Goal: Task Accomplishment & Management: Manage account settings

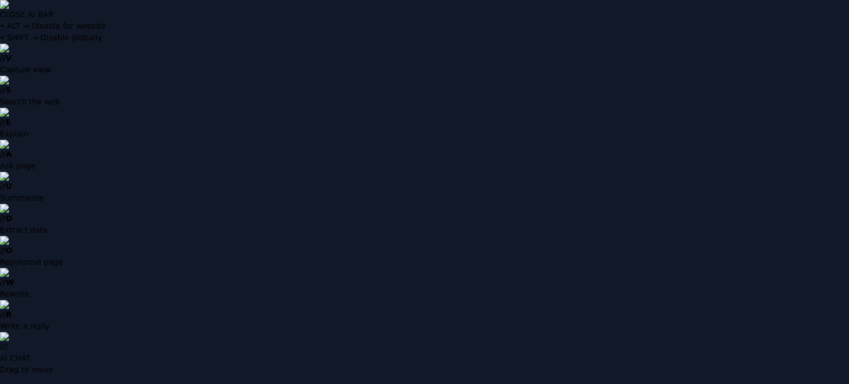
type input "**********"
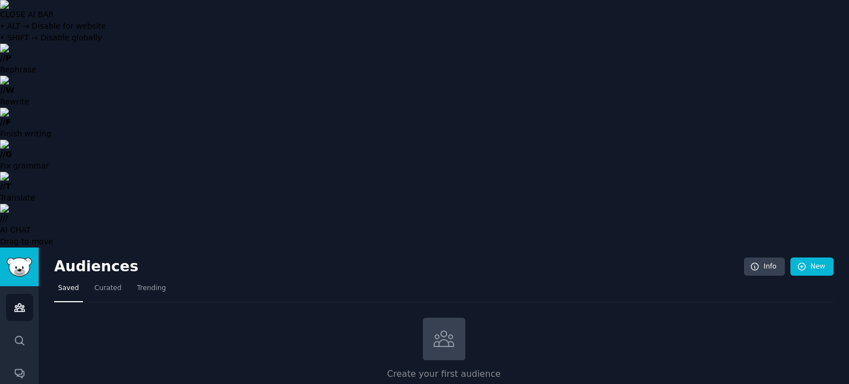
type input "Beauty Enthusiast"
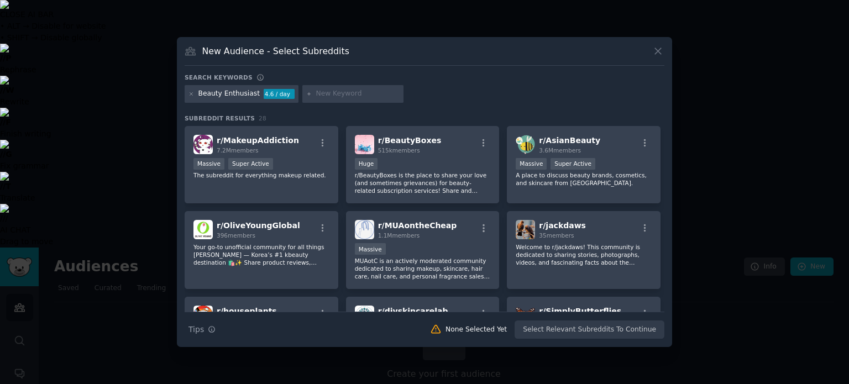
click at [329, 89] on input "text" at bounding box center [358, 94] width 84 height 10
type input "collagen"
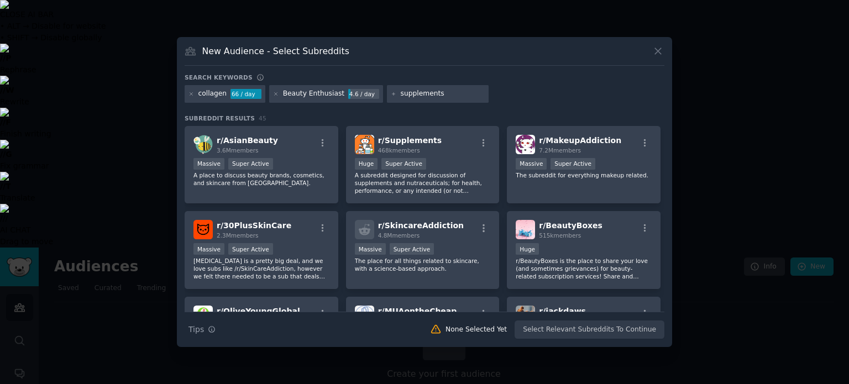
type input "supplements"
click at [469, 111] on div "Search keywords collagen 66 / day Beauty Enthusiast 4.6 / day supplements Subre…" at bounding box center [425, 207] width 480 height 266
click at [451, 95] on input "supplements" at bounding box center [443, 94] width 84 height 10
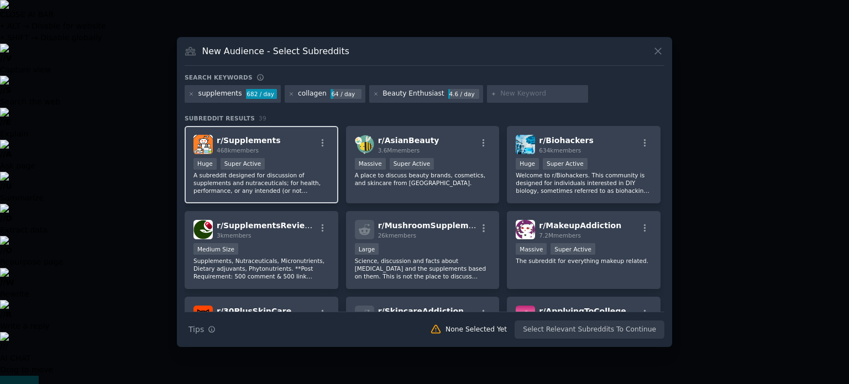
click at [310, 150] on div "r/ Supplements 468k members" at bounding box center [262, 144] width 136 height 19
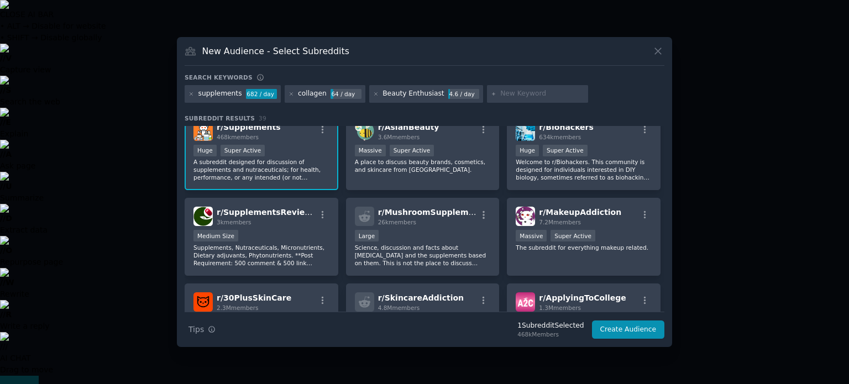
scroll to position [33, 0]
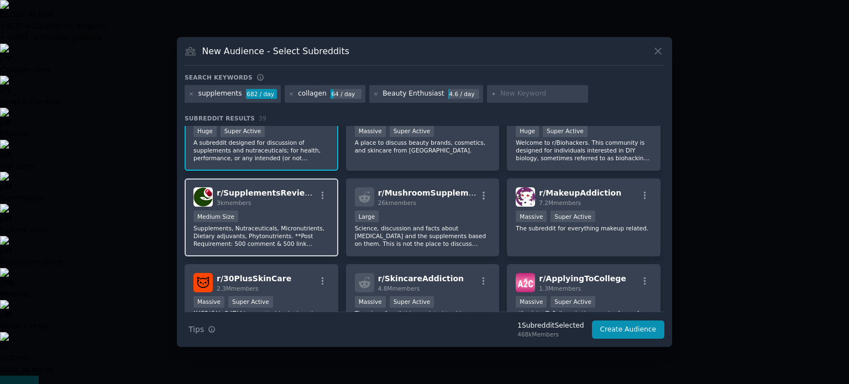
click at [307, 194] on div "r/ SupplementsReviews 3k members" at bounding box center [262, 196] width 136 height 19
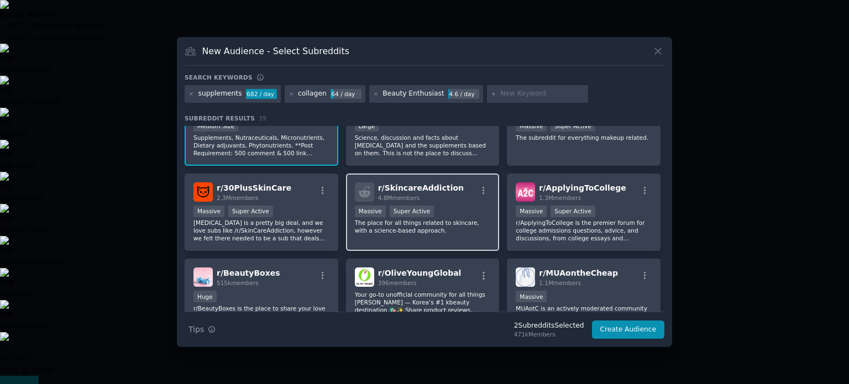
scroll to position [124, 0]
click at [458, 187] on div "r/ SkincareAddiction 4.8M members" at bounding box center [423, 191] width 136 height 19
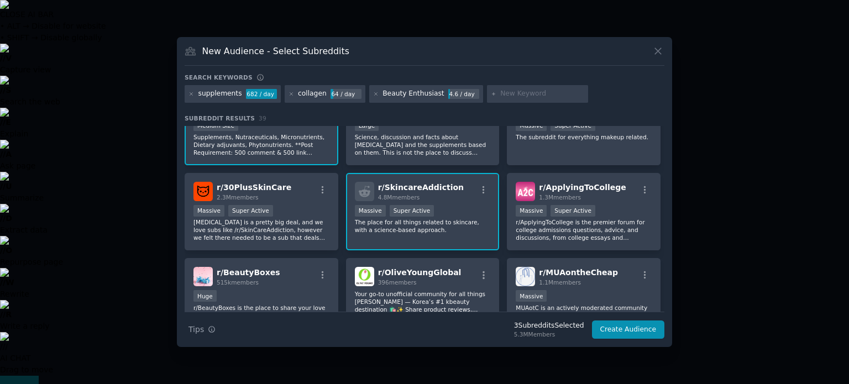
click at [458, 187] on div "r/ SkincareAddiction 4.8M members" at bounding box center [423, 191] width 136 height 19
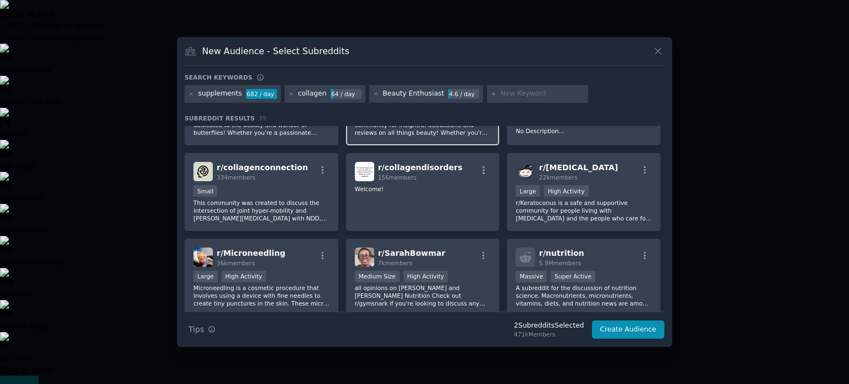
scroll to position [464, 0]
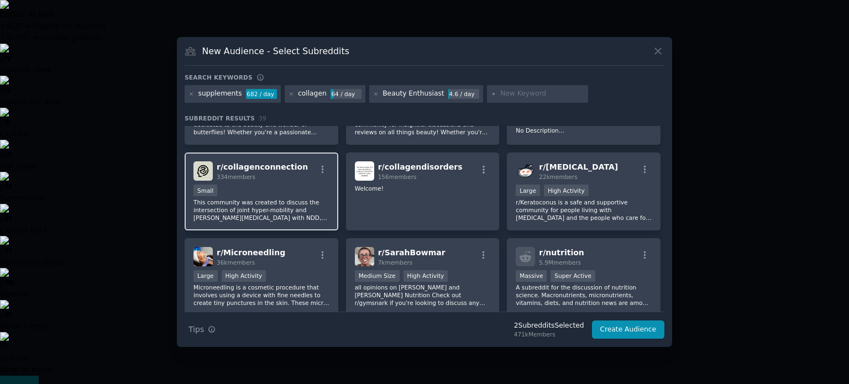
click at [294, 199] on p "This community was created to discuss the intersection of joint hyper-mobility …" at bounding box center [262, 210] width 136 height 23
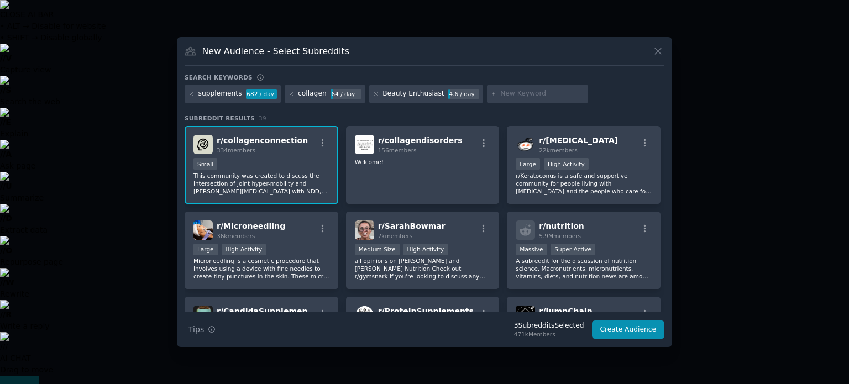
scroll to position [491, 0]
click at [551, 213] on div "r/ nutrition 5.9M members Massive Super Active A subreddit for the discussion o…" at bounding box center [584, 251] width 154 height 78
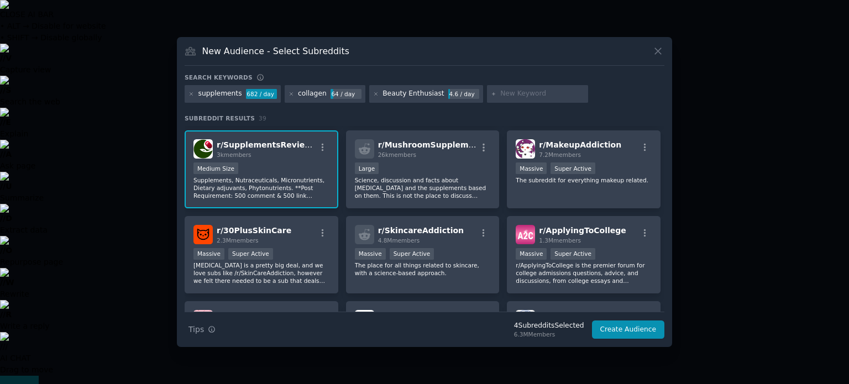
scroll to position [0, 0]
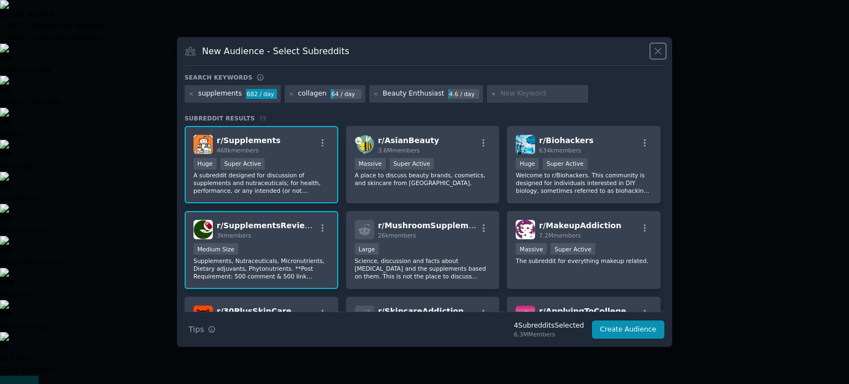
click at [661, 50] on icon at bounding box center [659, 51] width 12 height 12
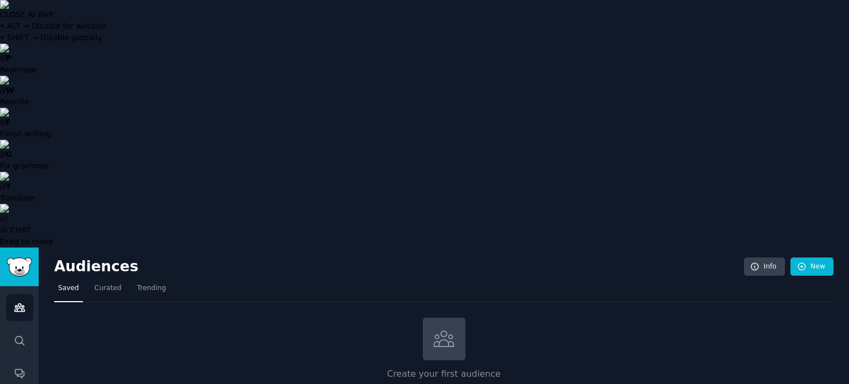
type input "collagen"
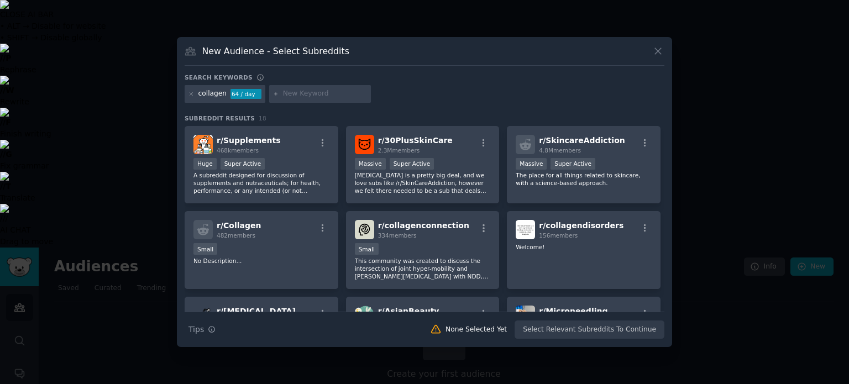
click at [326, 93] on input "text" at bounding box center [325, 94] width 84 height 10
type input "supplements"
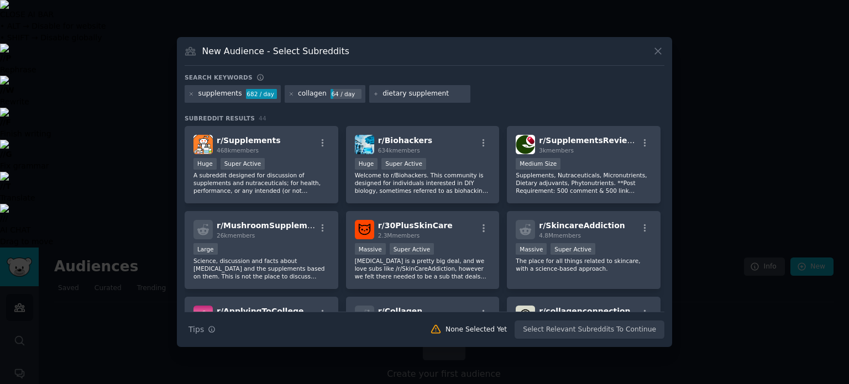
type input "dietary supplements"
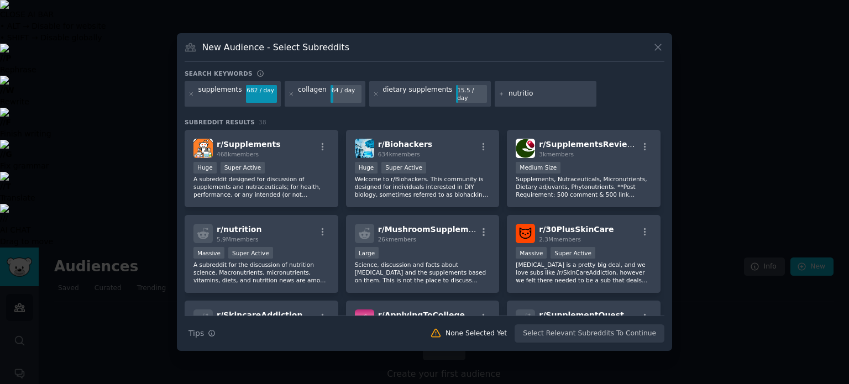
type input "nutrition"
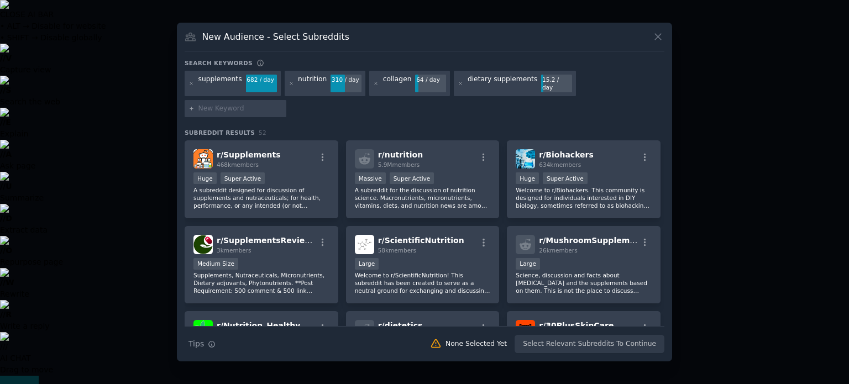
click at [541, 129] on h3 "Subreddit Results 52" at bounding box center [425, 133] width 480 height 8
click at [307, 173] on div "Huge Super Active" at bounding box center [262, 180] width 136 height 14
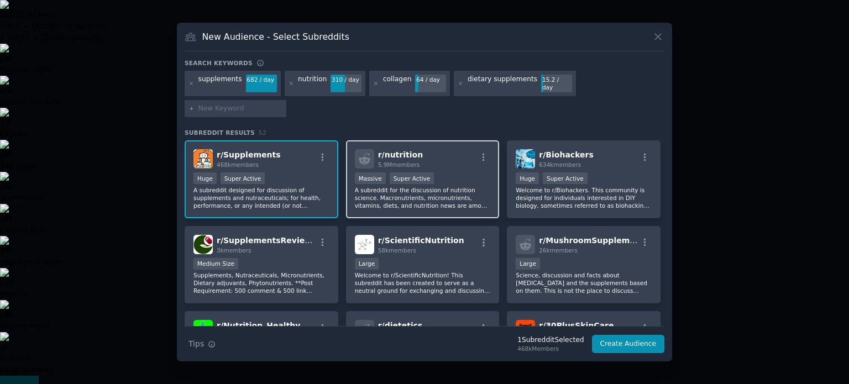
click at [442, 149] on div "r/ nutrition 5.9M members" at bounding box center [423, 158] width 136 height 19
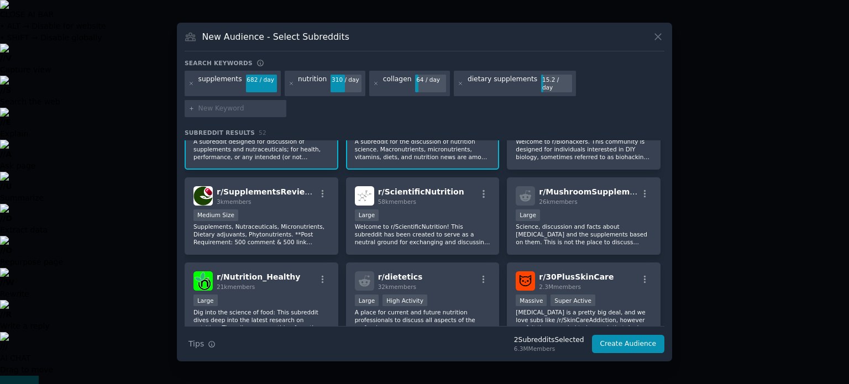
scroll to position [64, 0]
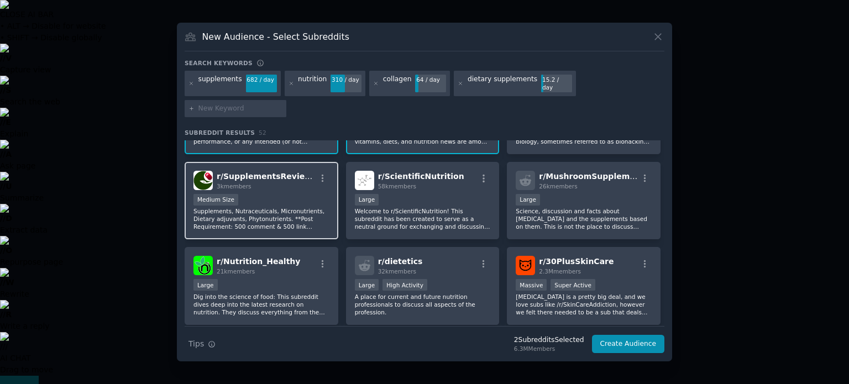
click at [311, 207] on p "Supplements, Nutraceuticals, Micronutrients, Dietary adjuvants, Phytonutrients.…" at bounding box center [262, 218] width 136 height 23
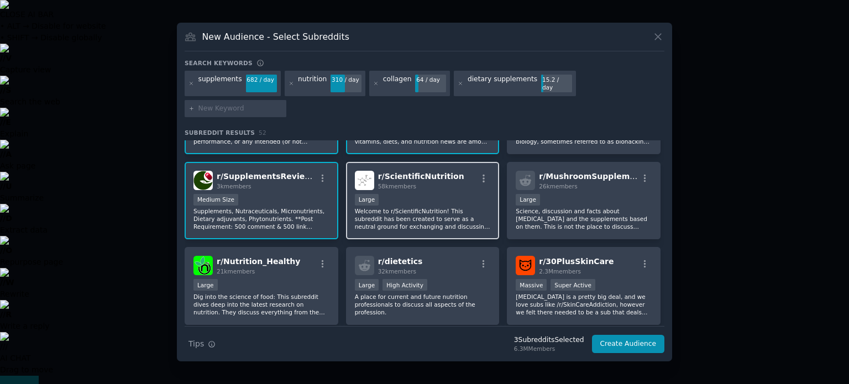
click at [419, 207] on p "Welcome to r/ScientificNutrition! This subreddit has been created to serve as a…" at bounding box center [423, 218] width 136 height 23
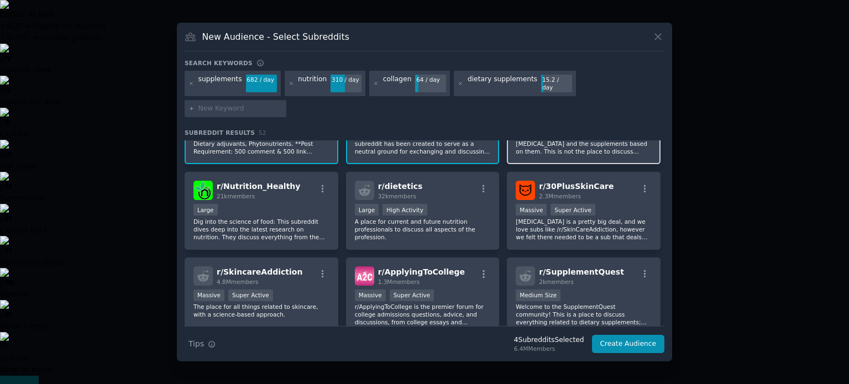
scroll to position [139, 0]
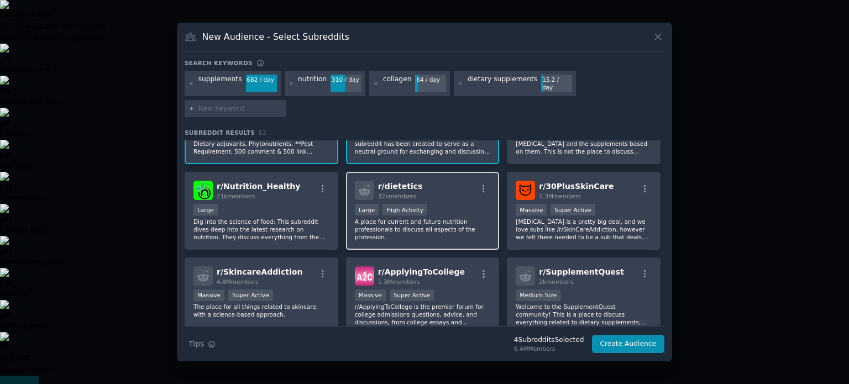
click at [468, 221] on div "r/ dietetics 32k members Large High Activity A place for current and future nut…" at bounding box center [423, 211] width 154 height 78
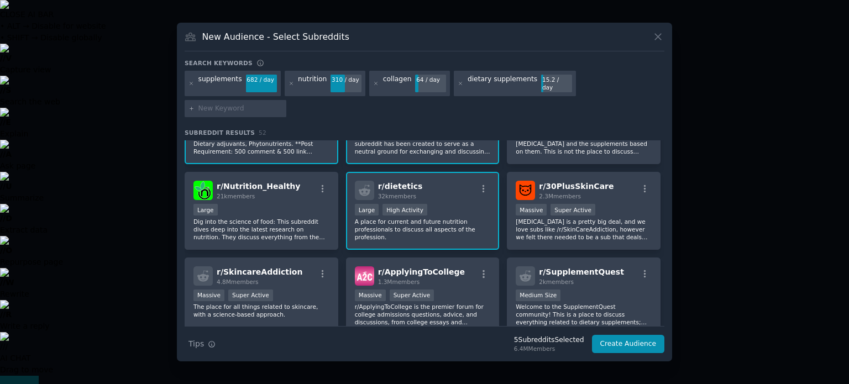
click at [468, 221] on div "r/ dietetics 32k members Large High Activity A place for current and future nut…" at bounding box center [423, 211] width 154 height 78
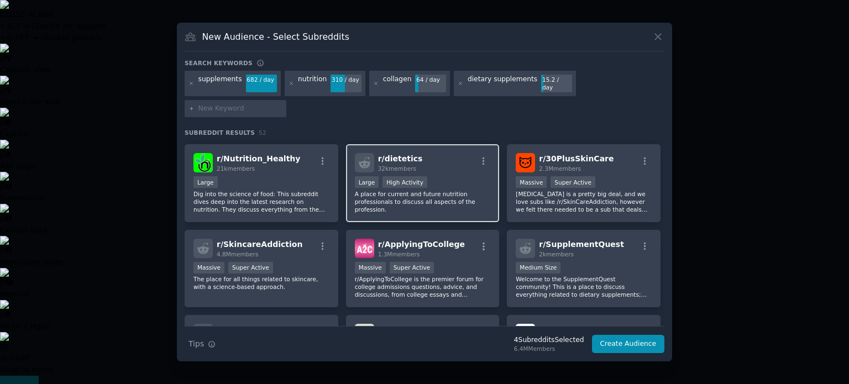
scroll to position [168, 0]
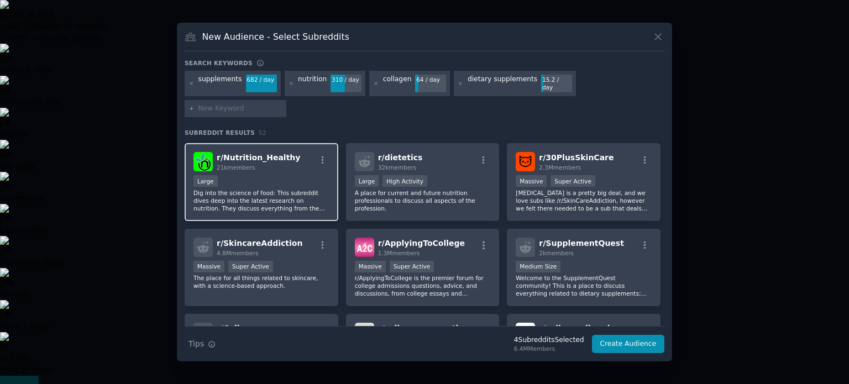
click at [307, 189] on p "Dig into the science of food: This subreddit dives deep into the latest researc…" at bounding box center [262, 200] width 136 height 23
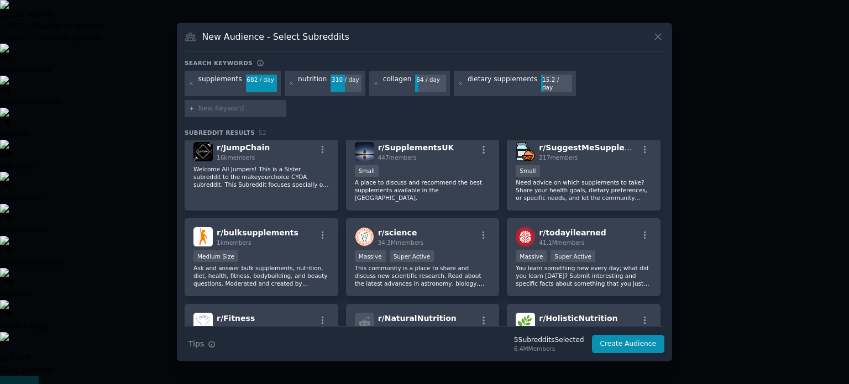
scroll to position [584, 0]
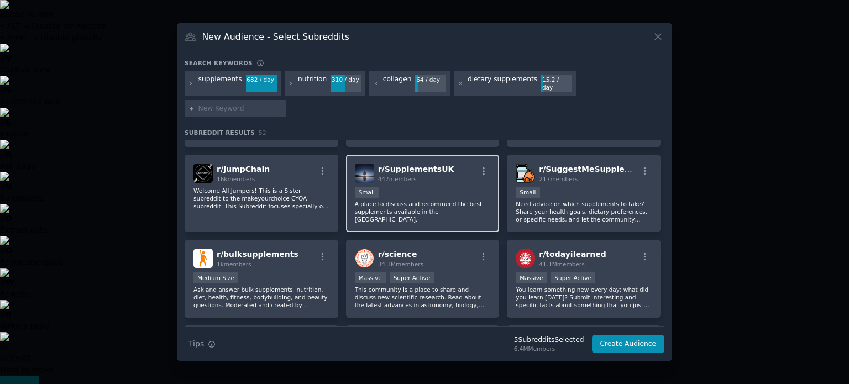
click at [419, 200] on p "A place to discuss and recommend the best supplements available in the UK." at bounding box center [423, 211] width 136 height 23
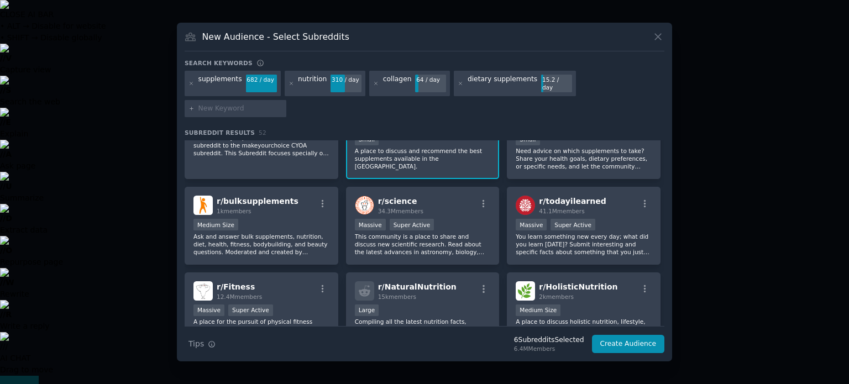
scroll to position [662, 0]
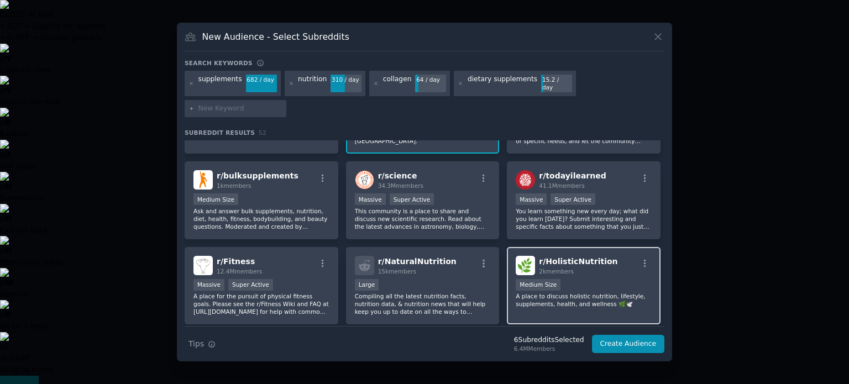
click at [612, 279] on div "Medium Size" at bounding box center [584, 286] width 136 height 14
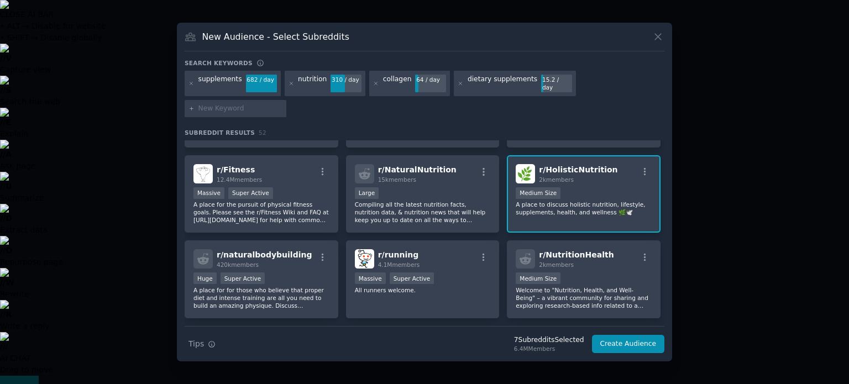
scroll to position [755, 0]
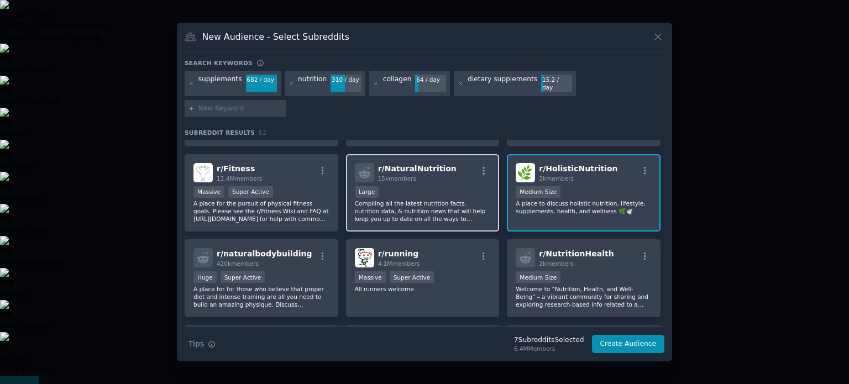
click at [406, 186] on div "Large" at bounding box center [423, 193] width 136 height 14
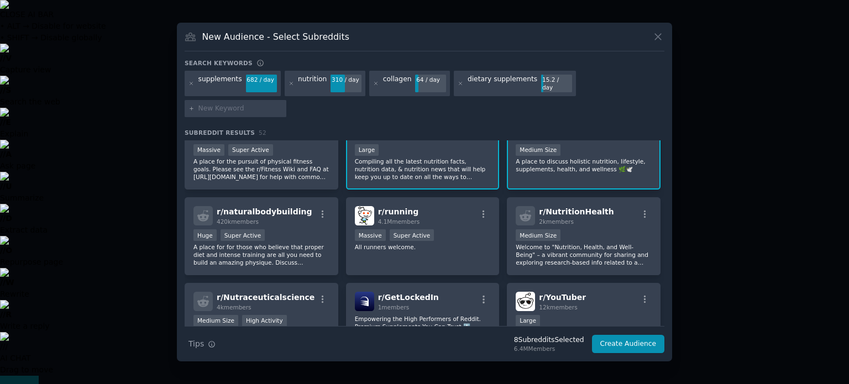
scroll to position [813, 0]
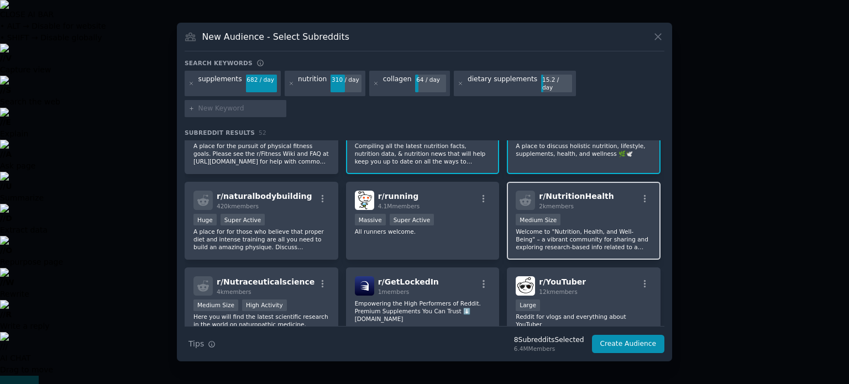
click at [558, 192] on span "r/ NutritionHealth" at bounding box center [576, 196] width 75 height 9
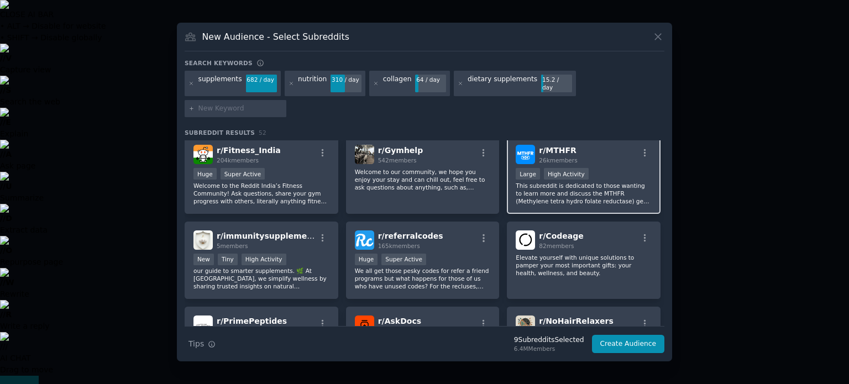
scroll to position [1112, 0]
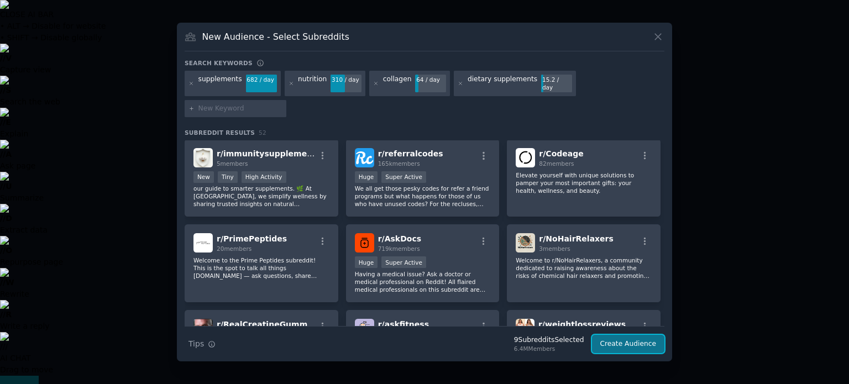
click at [610, 335] on button "Create Audience" at bounding box center [628, 344] width 73 height 19
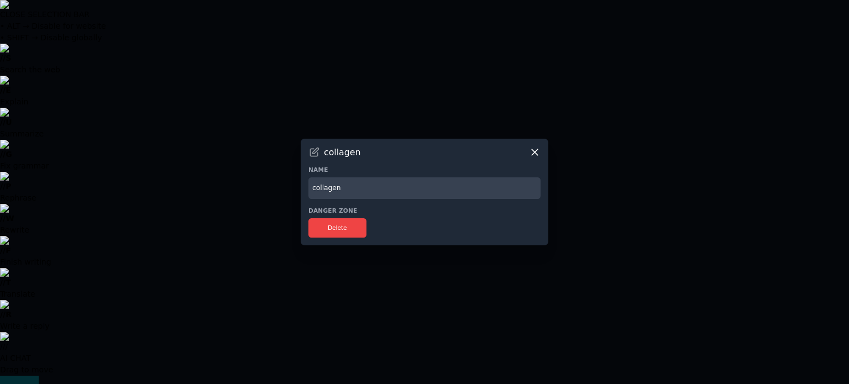
click at [449, 192] on input "collagen" at bounding box center [425, 189] width 232 height 22
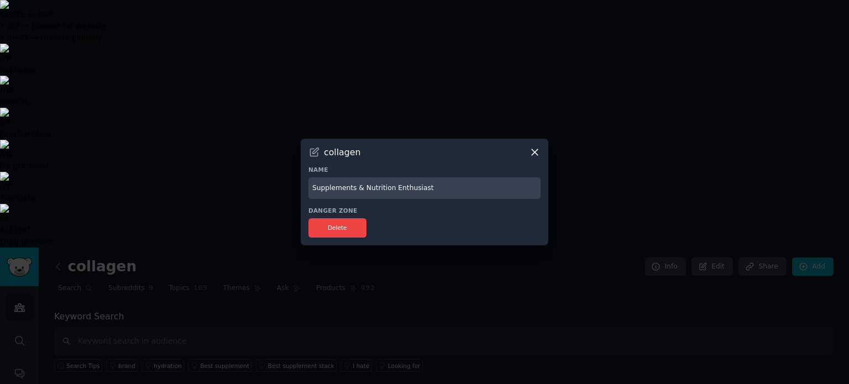
click at [449, 192] on input "Supplements & Nutrition Enthusiast" at bounding box center [425, 189] width 232 height 22
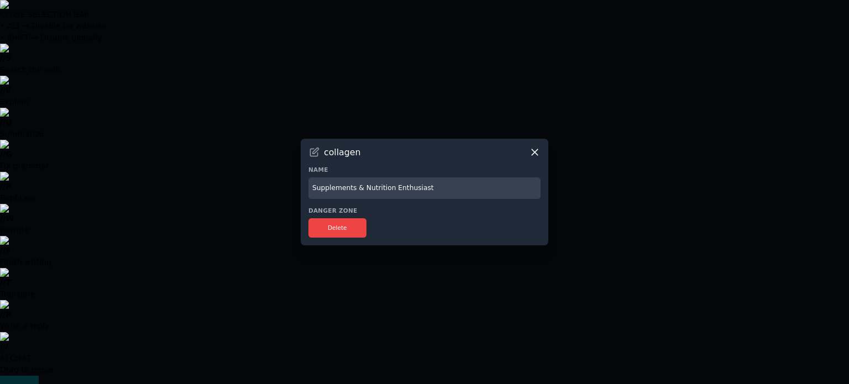
click at [449, 192] on input "Supplements & Nutrition Enthusiast" at bounding box center [425, 189] width 232 height 22
paste input "and nutrition enthusiasts"
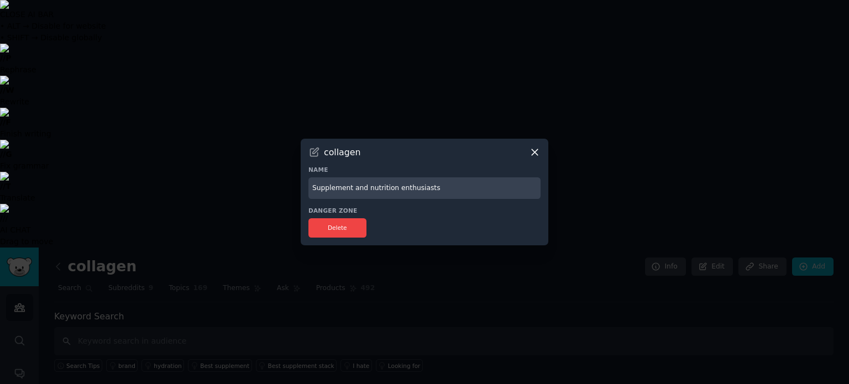
click at [354, 192] on input "Supplement and nutrition enthusiasts" at bounding box center [425, 189] width 232 height 22
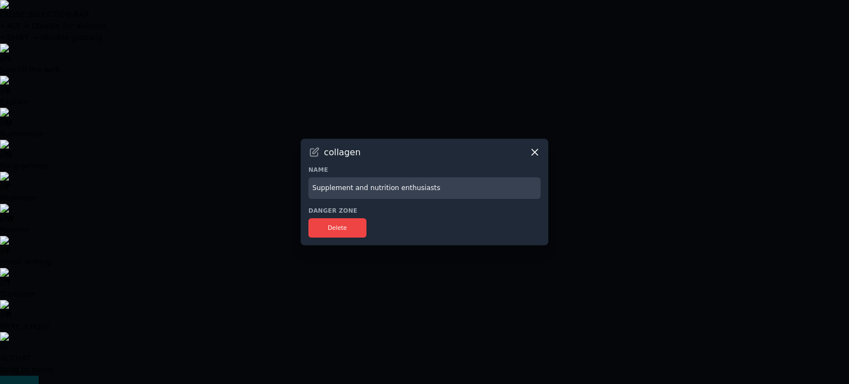
click at [354, 192] on input "Supplement and nutrition enthusiasts" at bounding box center [425, 189] width 232 height 22
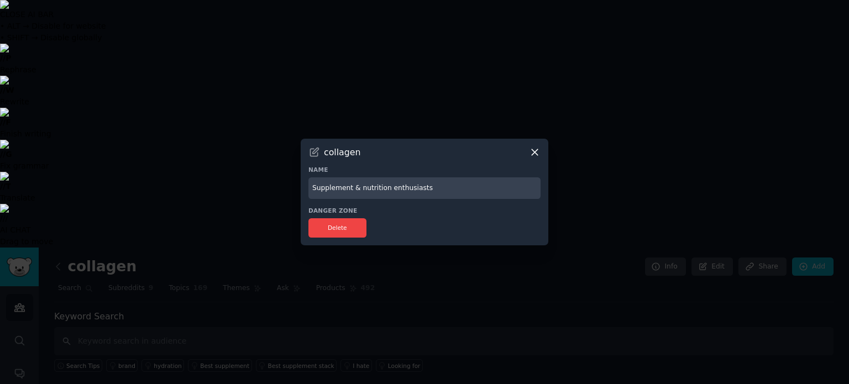
click at [361, 191] on input "Supplement & nutrition enthusiasts" at bounding box center [425, 189] width 232 height 22
click at [389, 187] on input "Supplement & Nutrition enthusiasts" at bounding box center [425, 189] width 232 height 22
click at [440, 181] on input "Supplement & Nutrition Enthusiasts" at bounding box center [425, 189] width 232 height 22
type input "Supplement & Nutrition Enthusiasts"
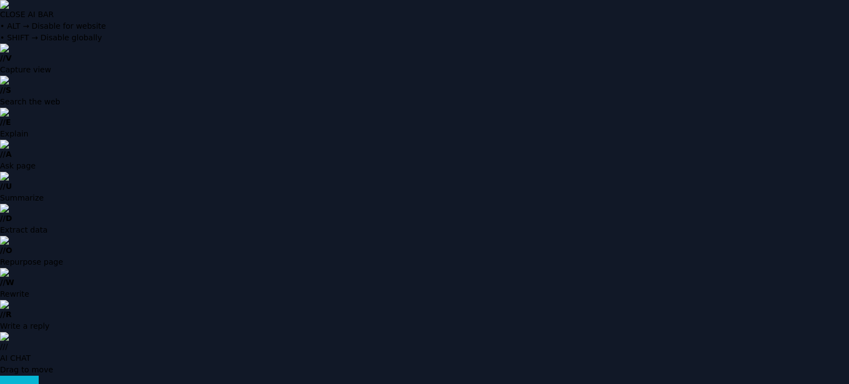
drag, startPoint x: 78, startPoint y: 30, endPoint x: 77, endPoint y: 36, distance: 6.1
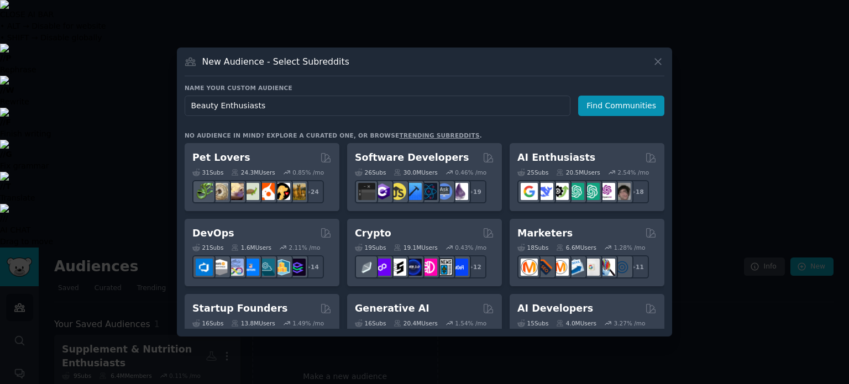
click at [218, 105] on input "Beauty Enthusiasts" at bounding box center [378, 106] width 386 height 20
click at [238, 104] on input "Beauty & Skincare Enthusiasts" at bounding box center [378, 106] width 386 height 20
click at [306, 108] on input "Beauty & Skin Care Enthusiasts" at bounding box center [378, 106] width 386 height 20
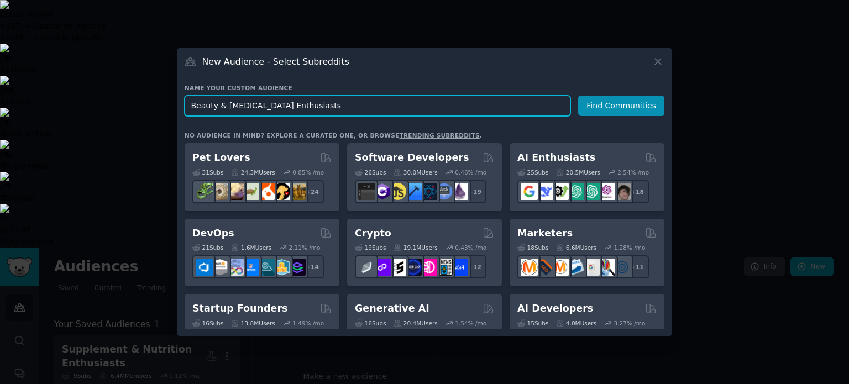
click at [243, 106] on input "Beauty & Skin Care Enthusiasts" at bounding box center [378, 106] width 386 height 20
type input "Beauty & Skincare Enthusiasts"
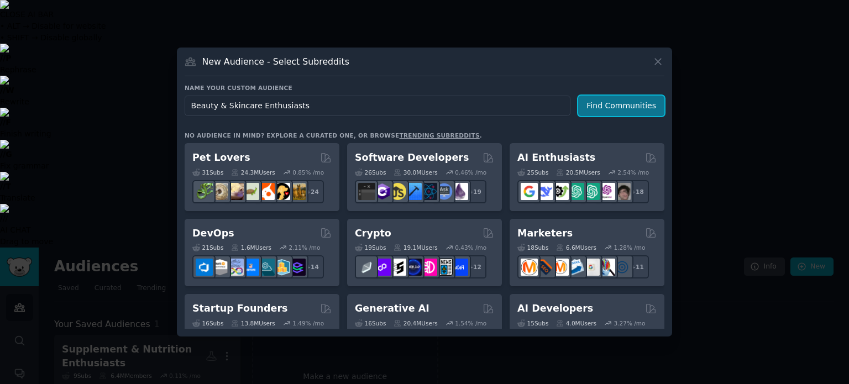
click at [615, 101] on button "Find Communities" at bounding box center [621, 106] width 86 height 20
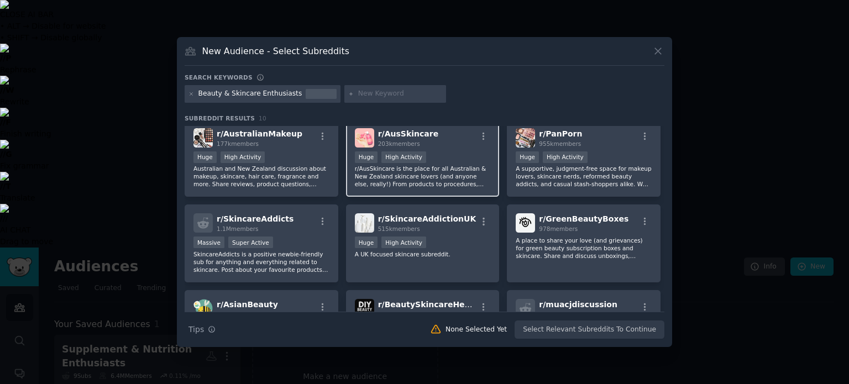
scroll to position [6, 0]
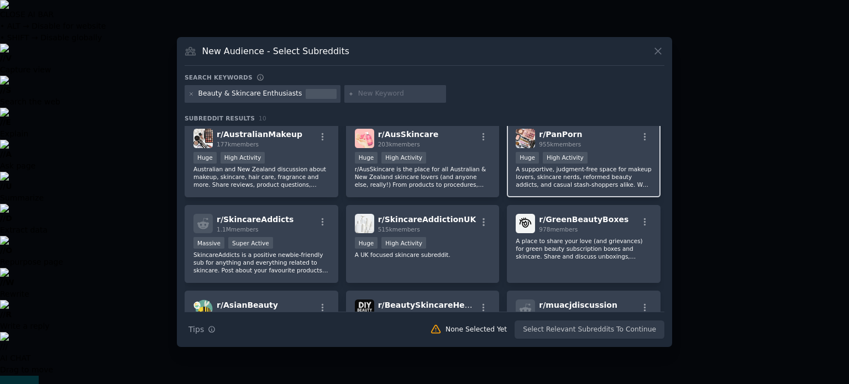
click at [528, 181] on p "A supportive, judgment-free space for makeup lovers, skincare nerds, reformed b…" at bounding box center [584, 176] width 136 height 23
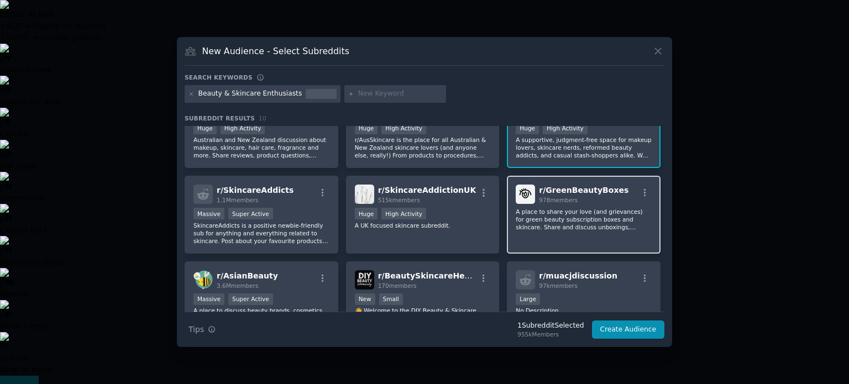
scroll to position [36, 0]
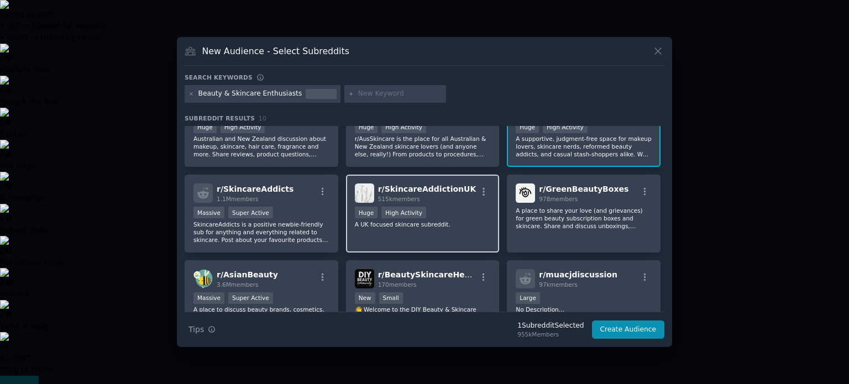
click at [488, 221] on p "A UK focused skincare subreddit." at bounding box center [423, 225] width 136 height 8
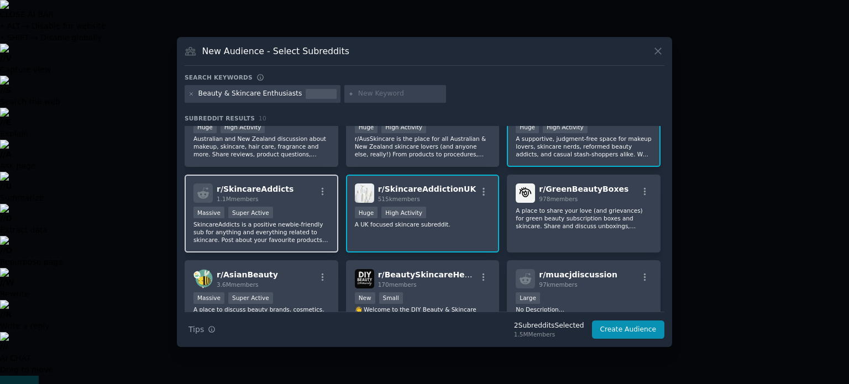
click at [299, 248] on div "r/ SkincareAddicts 1.1M members Massive Super Active SkincareAddicts is a posit…" at bounding box center [262, 214] width 154 height 78
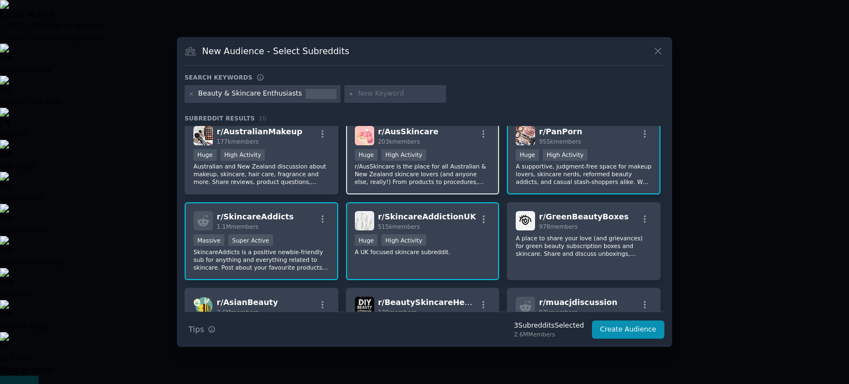
scroll to position [9, 0]
click at [361, 88] on div at bounding box center [395, 94] width 102 height 18
click at [364, 101] on div at bounding box center [395, 94] width 102 height 18
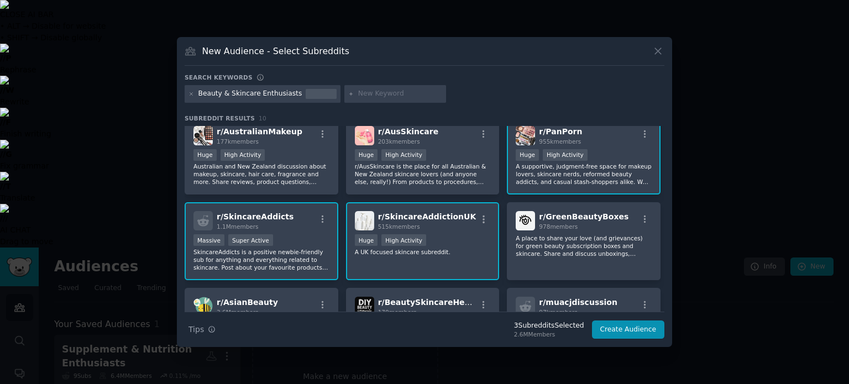
click at [363, 96] on input "text" at bounding box center [400, 94] width 84 height 10
type input "beauty"
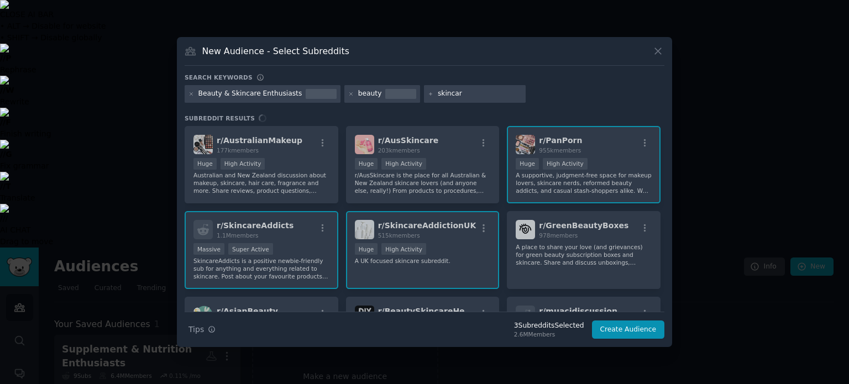
type input "skincare"
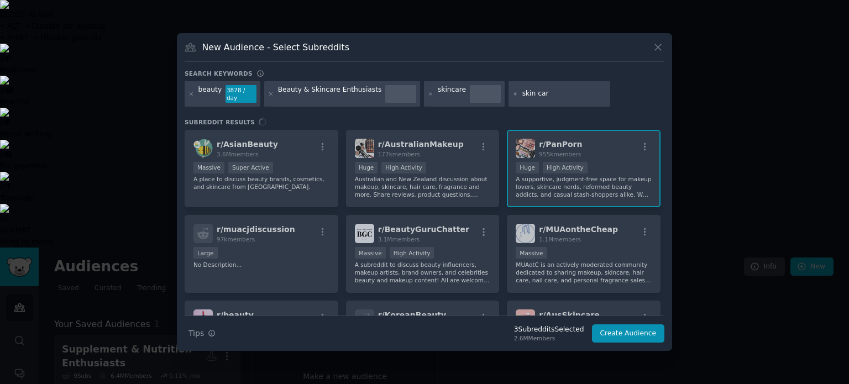
type input "skin care"
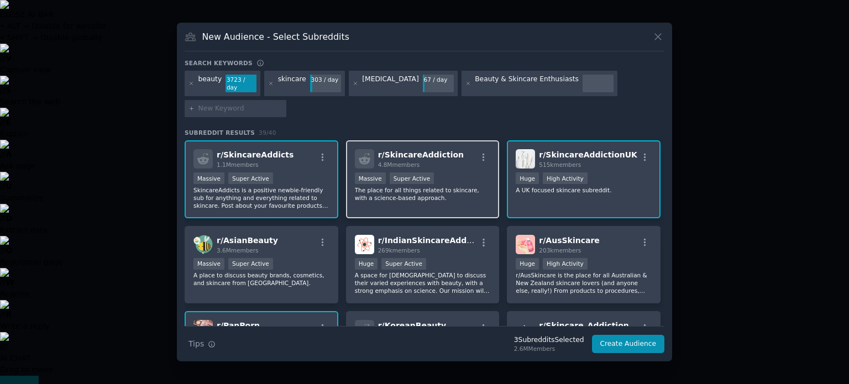
click at [396, 154] on span "r/ SkincareAddiction" at bounding box center [421, 154] width 86 height 9
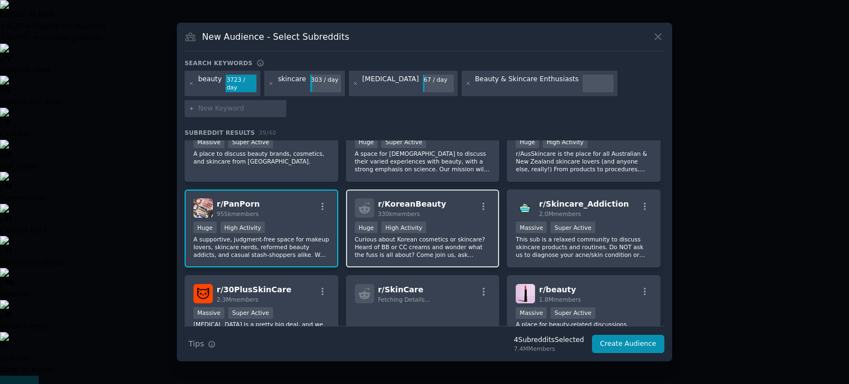
scroll to position [123, 0]
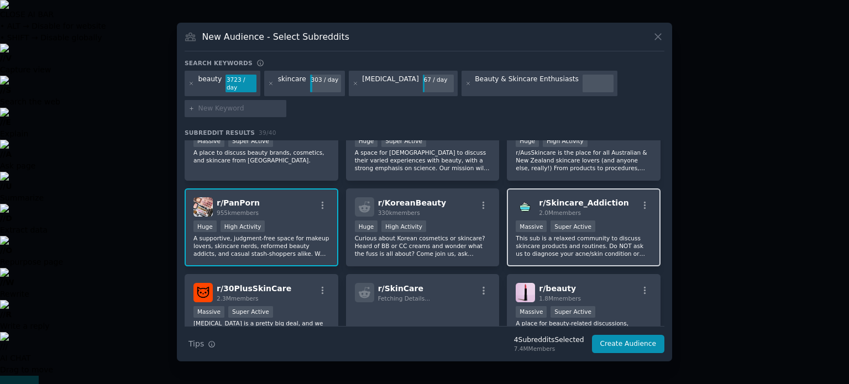
click at [540, 243] on p "This sub is a relaxed community to discuss skincare products and routines. Do N…" at bounding box center [584, 245] width 136 height 23
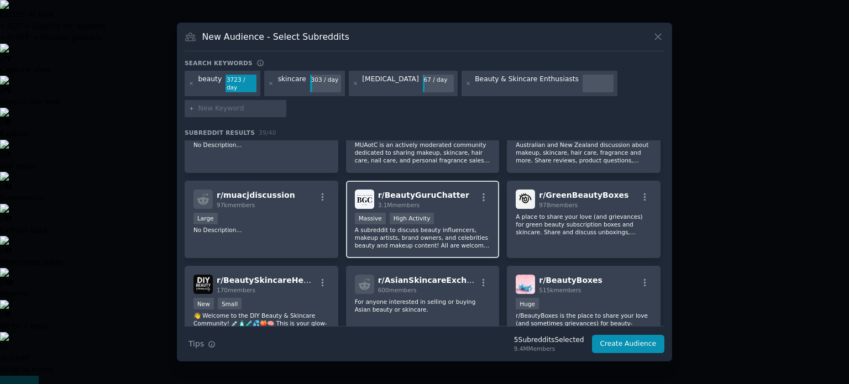
scroll to position [388, 0]
click at [456, 226] on p "A subreddit to discuss beauty influencers, makeup artists, brand owners, and ce…" at bounding box center [423, 236] width 136 height 23
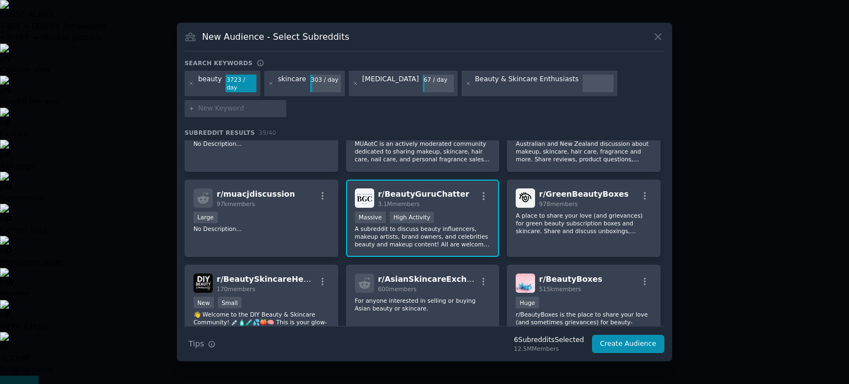
click at [458, 213] on div "Massive High Activity" at bounding box center [423, 219] width 136 height 14
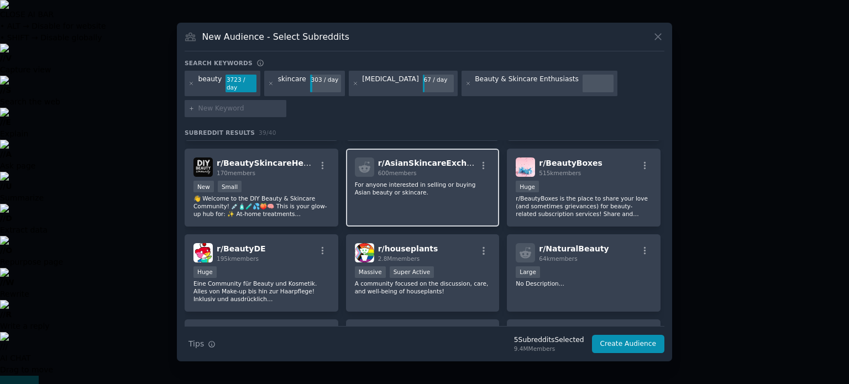
scroll to position [554, 0]
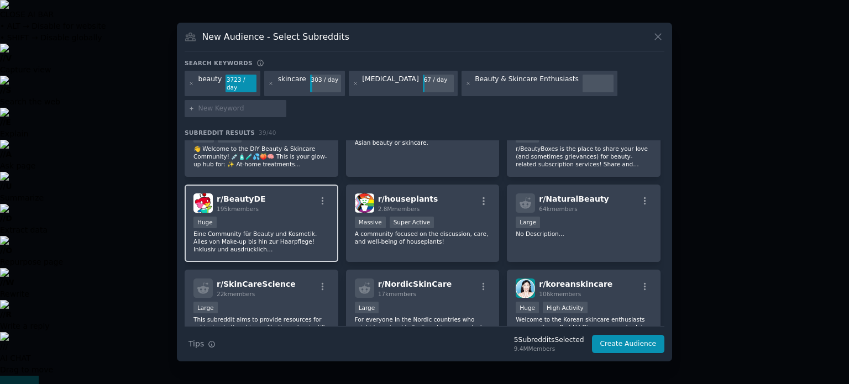
click at [313, 232] on p "Eine Community für Beauty und Kosmetik. Alles von Make-up bis hin zur Haarpfleg…" at bounding box center [262, 241] width 136 height 23
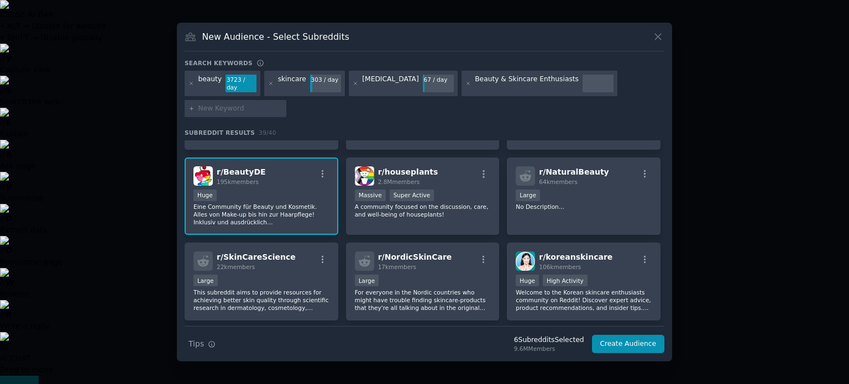
scroll to position [582, 0]
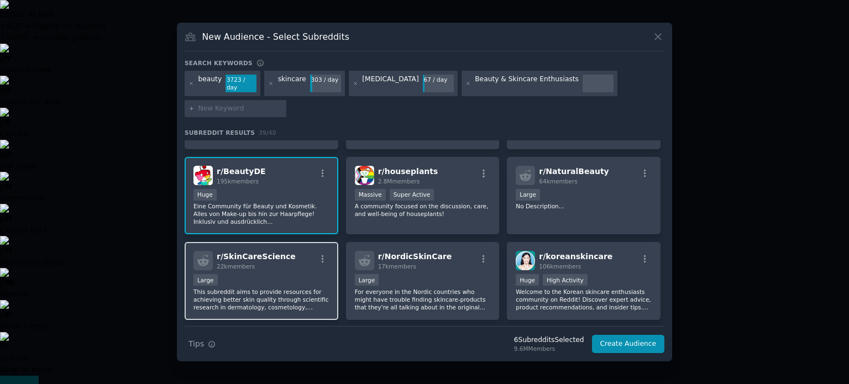
click at [313, 254] on div "r/ SkinCareScience 22k members" at bounding box center [262, 260] width 136 height 19
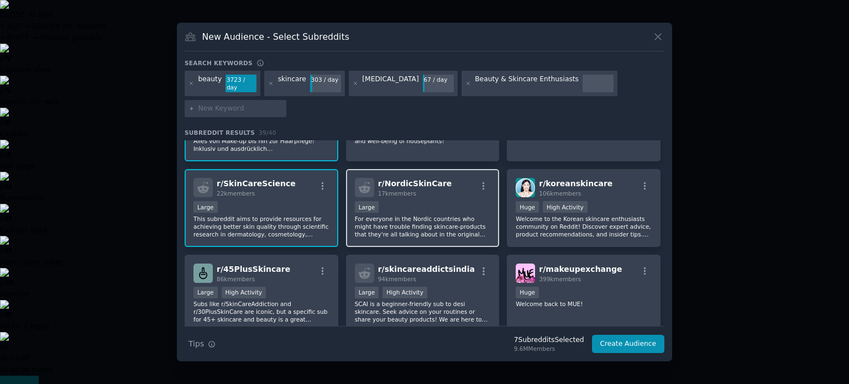
scroll to position [661, 0]
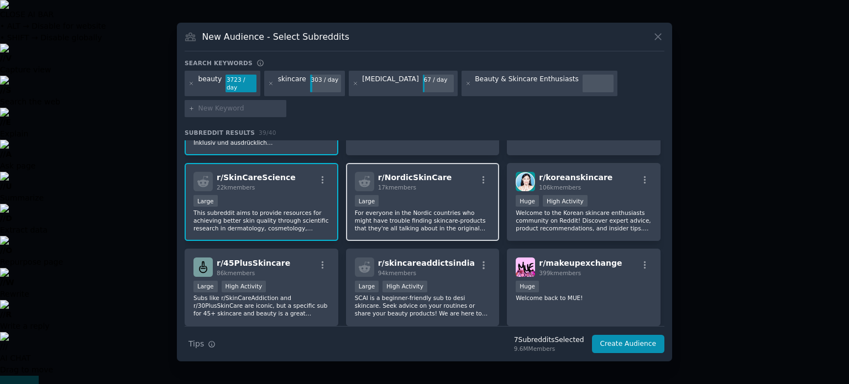
click at [454, 195] on div "Large" at bounding box center [423, 202] width 136 height 14
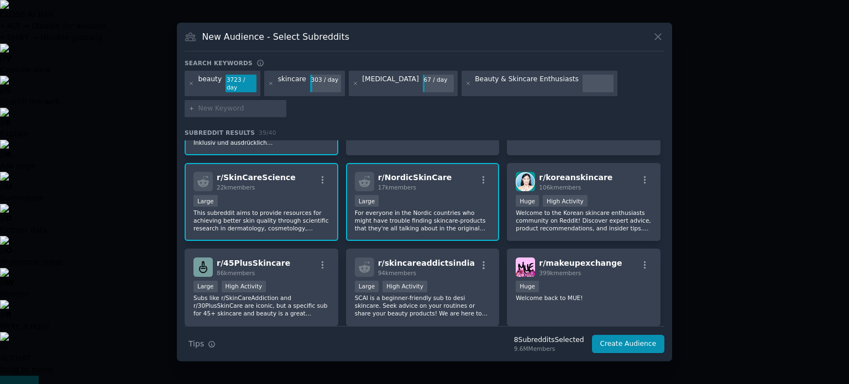
scroll to position [701, 0]
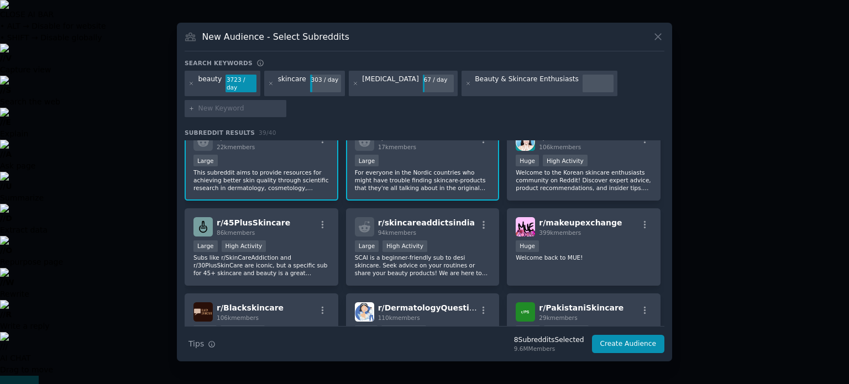
click at [450, 176] on p "For everyone in the Nordic countries who might have trouble finding skincare-pr…" at bounding box center [423, 180] width 136 height 23
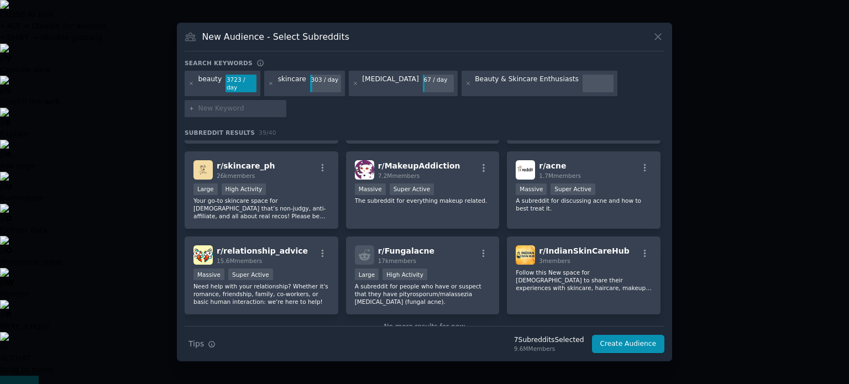
scroll to position [949, 0]
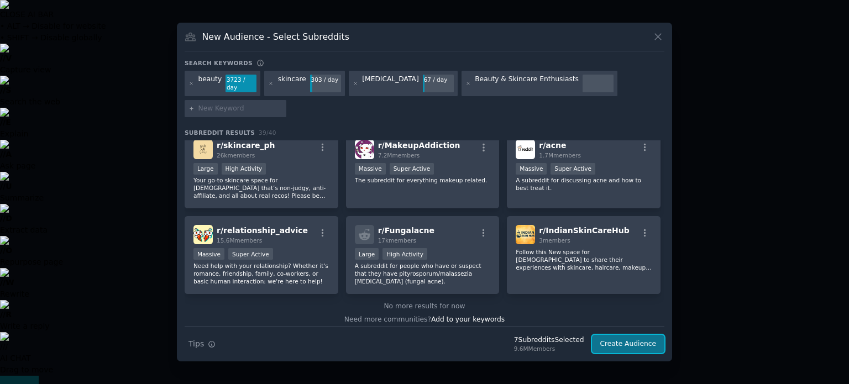
click at [627, 339] on button "Create Audience" at bounding box center [628, 344] width 73 height 19
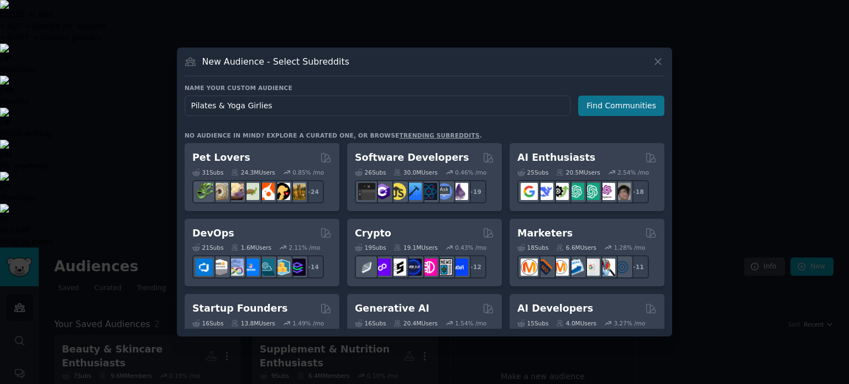
type input "Pilates & Yoga Girlies"
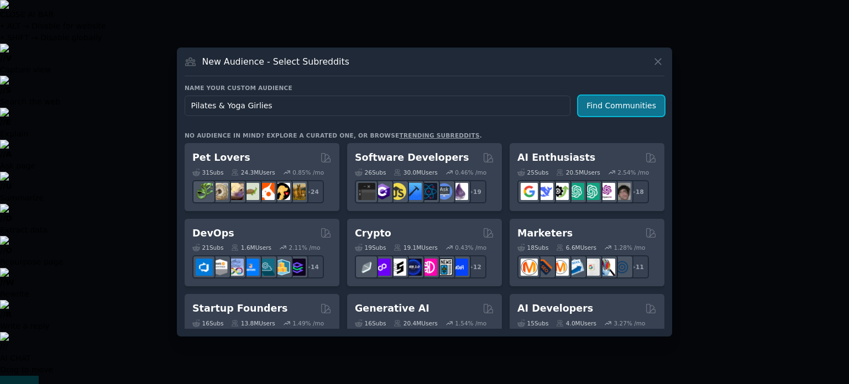
click at [591, 107] on button "Find Communities" at bounding box center [621, 106] width 86 height 20
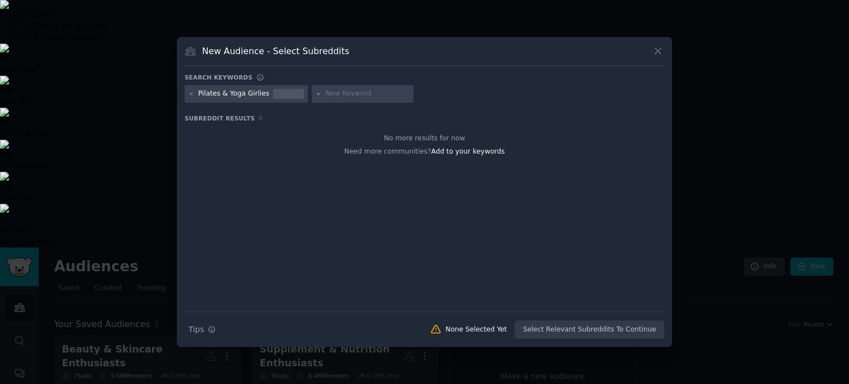
click at [350, 98] on input "text" at bounding box center [368, 94] width 84 height 10
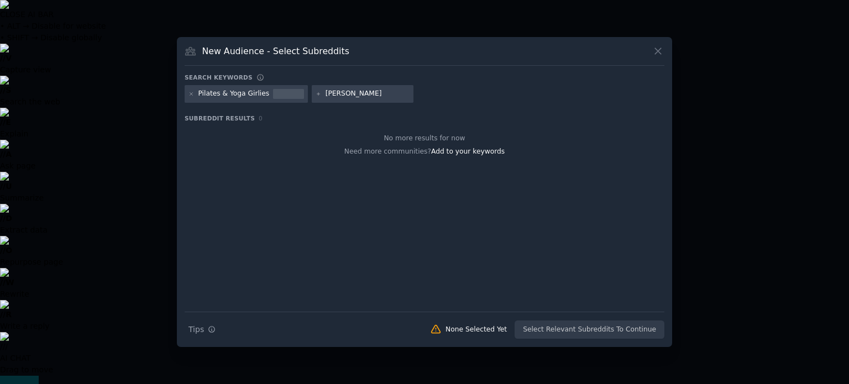
click at [363, 286] on div "No more results for now Need more communities? Add to your keywords" at bounding box center [425, 219] width 480 height 186
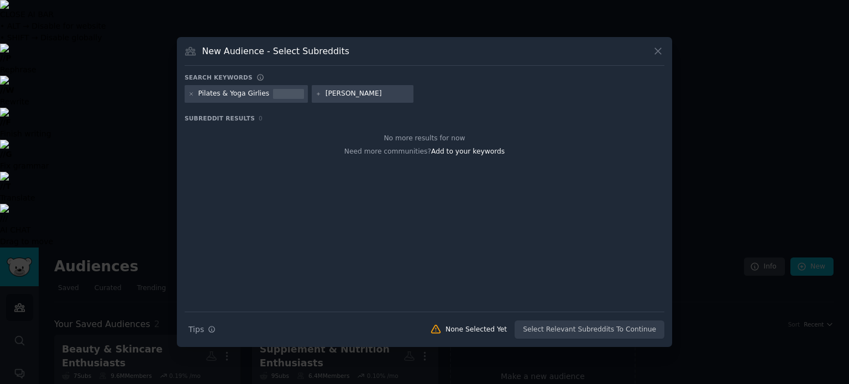
click at [346, 89] on input "pilat" at bounding box center [368, 94] width 84 height 10
type input "pilates"
type input "yoga"
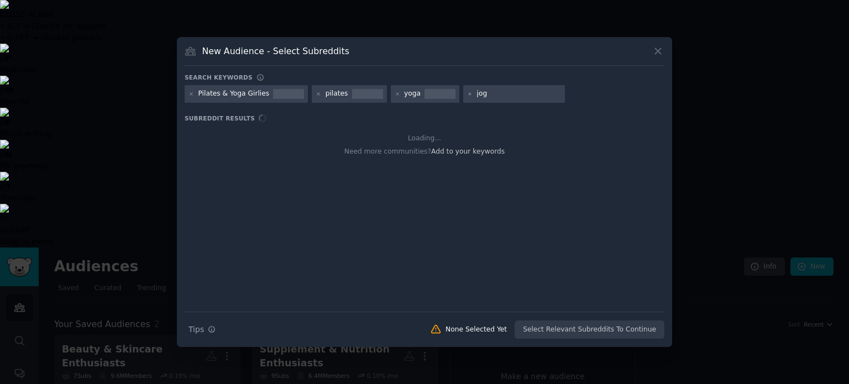
type input "joga"
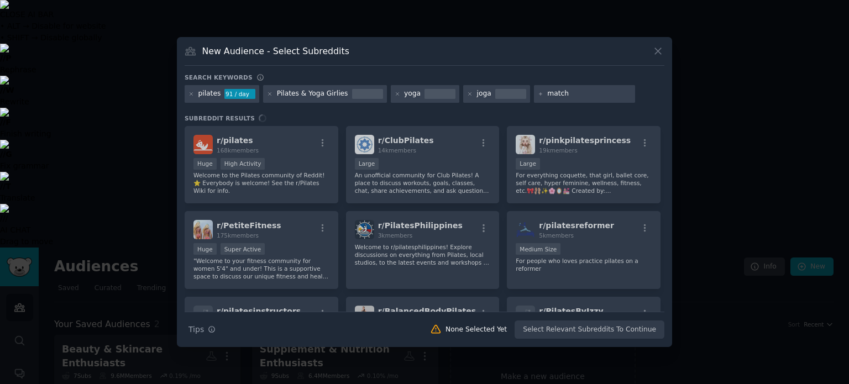
type input "matcha"
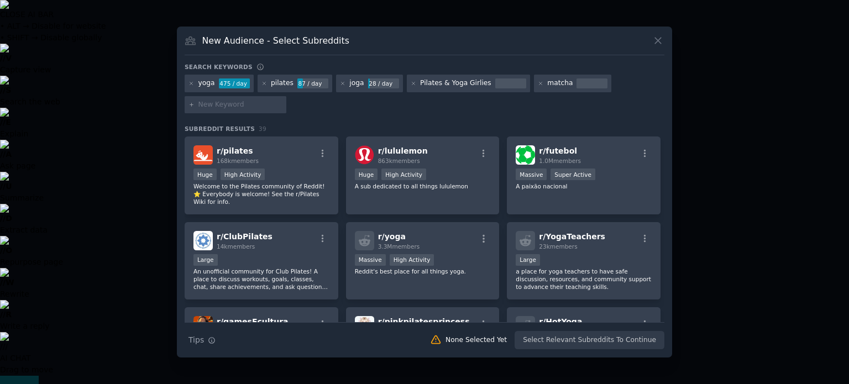
click at [362, 125] on h3 "Subreddit Results 39" at bounding box center [425, 129] width 480 height 8
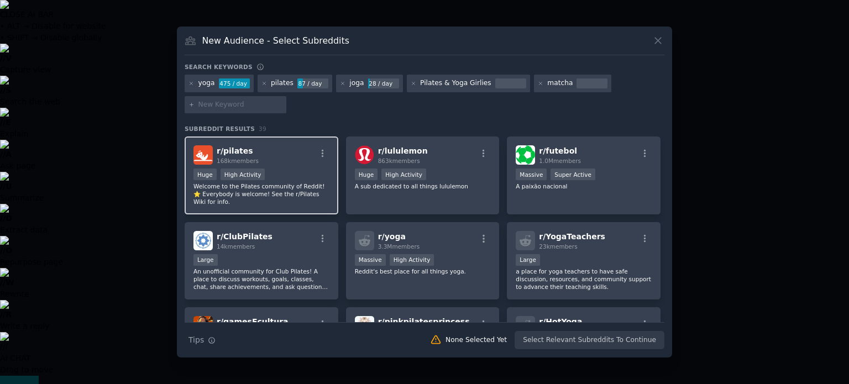
click at [296, 165] on div "r/ pilates 168k members Huge High Activity Welcome to the Pilates community of …" at bounding box center [262, 176] width 154 height 78
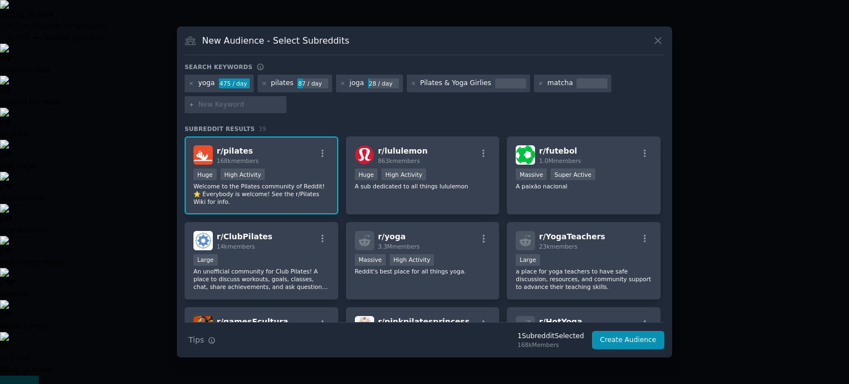
scroll to position [40, 0]
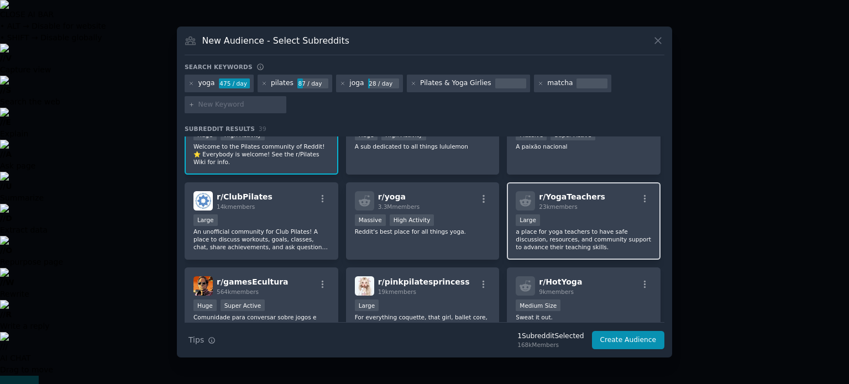
click at [591, 215] on div "Large" at bounding box center [584, 222] width 136 height 14
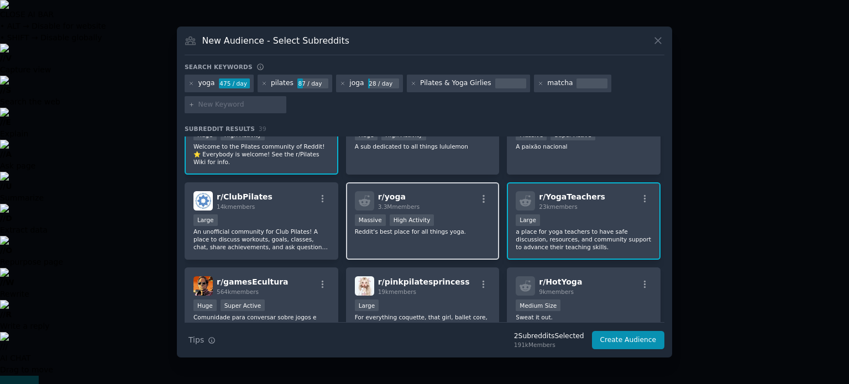
click at [443, 242] on div "r/ yoga 3.3M members Massive High Activity Reddit's best place for all things y…" at bounding box center [423, 221] width 154 height 78
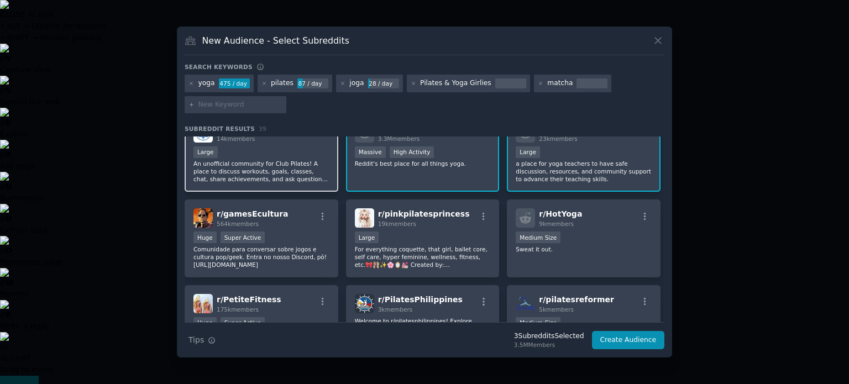
scroll to position [108, 0]
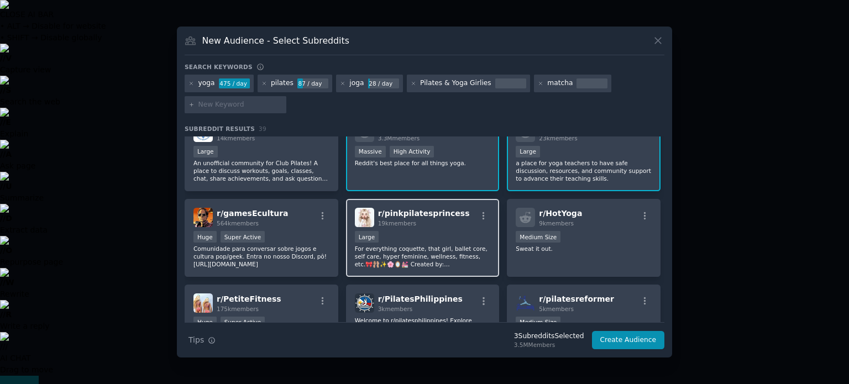
click at [435, 245] on p "For everything coquette, that girl, ballet core, self care, hyper feminine, wel…" at bounding box center [423, 256] width 136 height 23
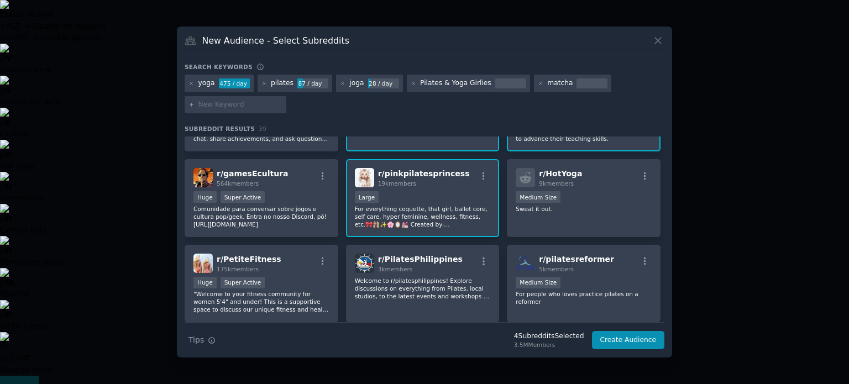
scroll to position [217, 0]
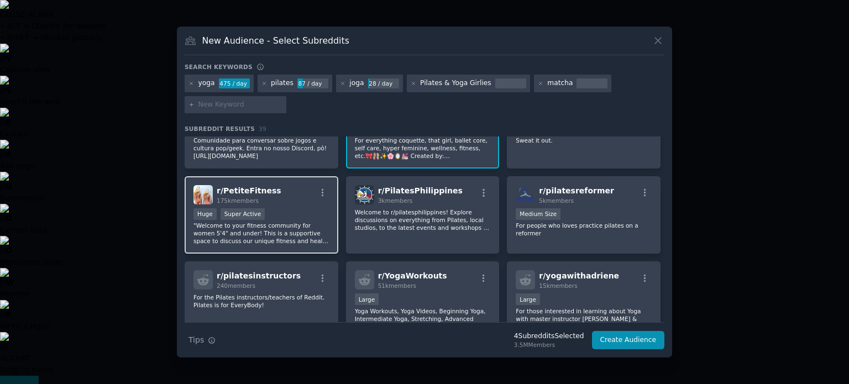
click at [328, 223] on p ""Welcome to your fitness community for women 5'4" and under! This is a supporti…" at bounding box center [262, 233] width 136 height 23
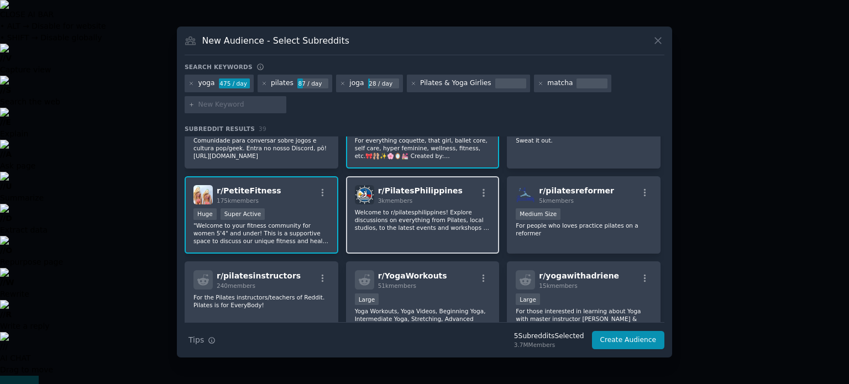
scroll to position [280, 0]
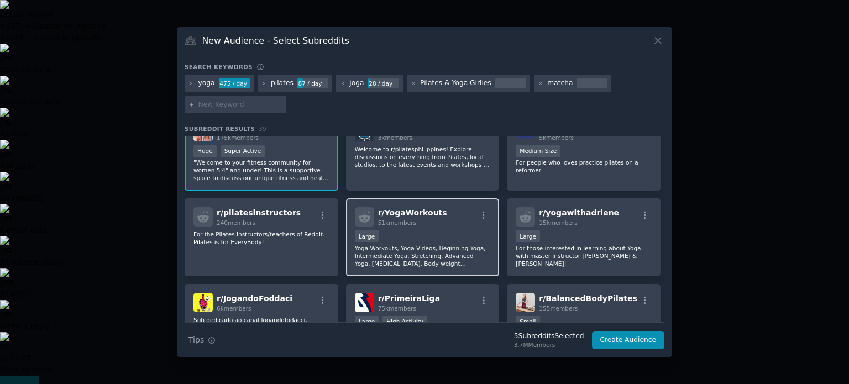
click at [399, 231] on div "Large" at bounding box center [423, 238] width 136 height 14
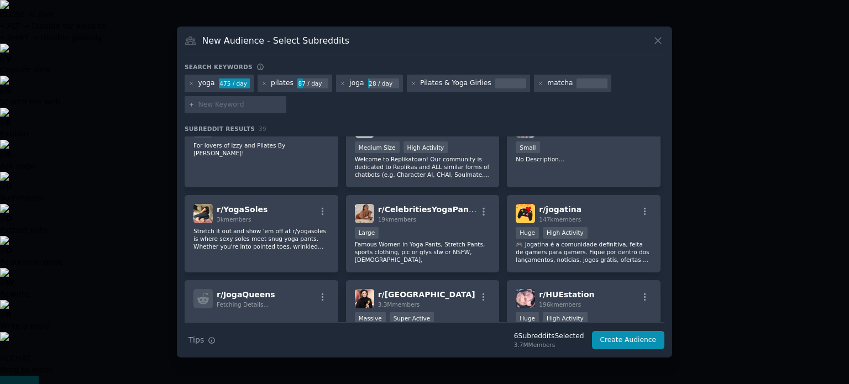
scroll to position [540, 0]
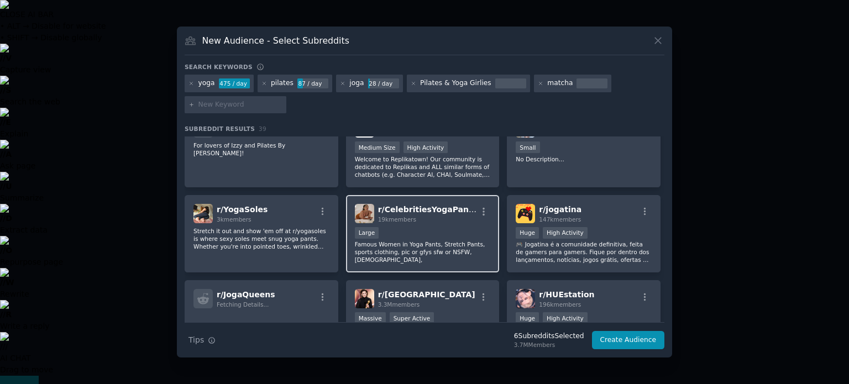
click at [394, 227] on div "Large" at bounding box center [423, 234] width 136 height 14
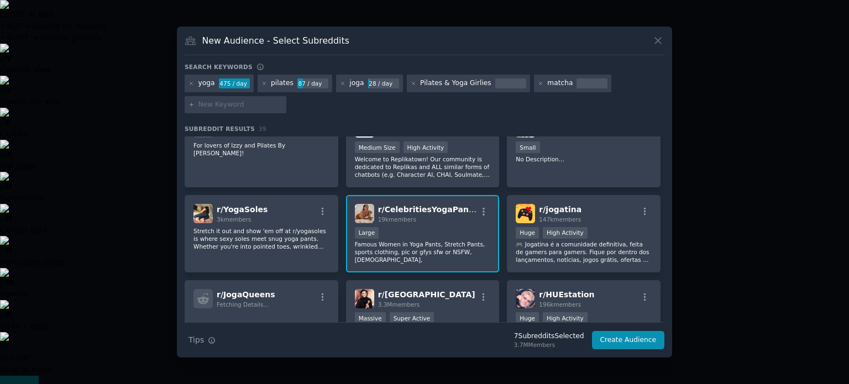
click at [420, 216] on div "19k members" at bounding box center [427, 220] width 99 height 8
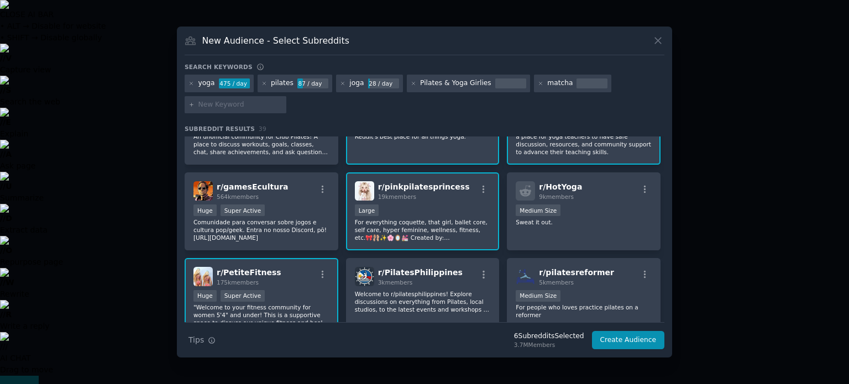
scroll to position [0, 0]
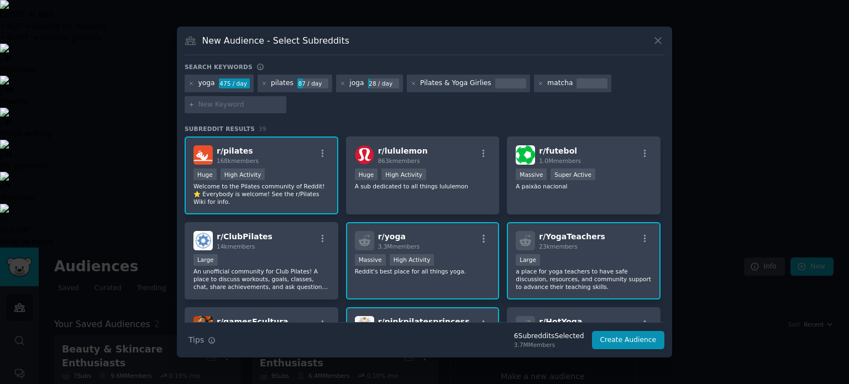
click at [271, 106] on input "text" at bounding box center [241, 105] width 84 height 10
type input "sport"
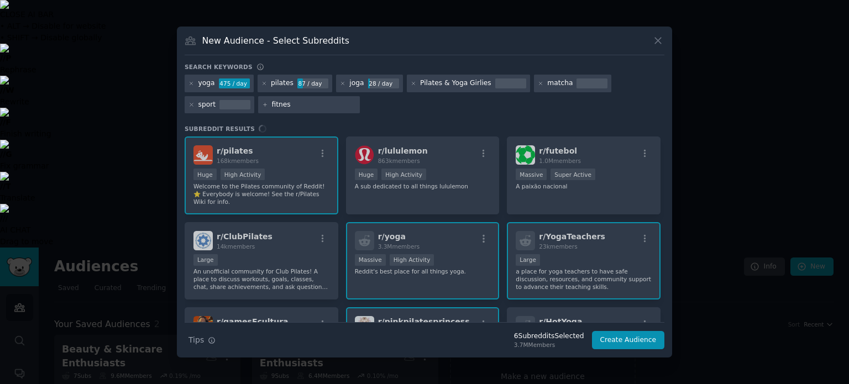
type input "fitness"
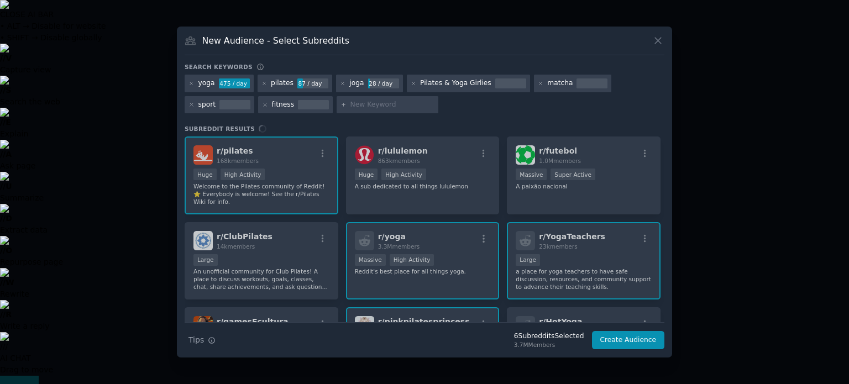
click at [295, 122] on div "Search keywords yoga 475 / day pilates 87 / day joga 28 / day Pilates & Yoga Gi…" at bounding box center [425, 206] width 480 height 287
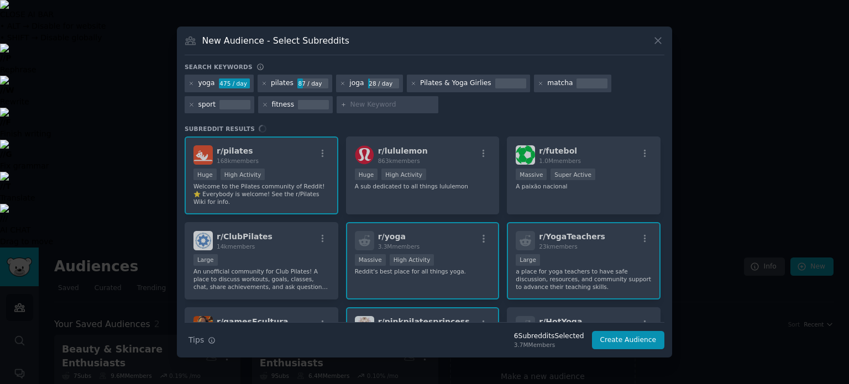
click at [351, 109] on input "text" at bounding box center [393, 105] width 84 height 10
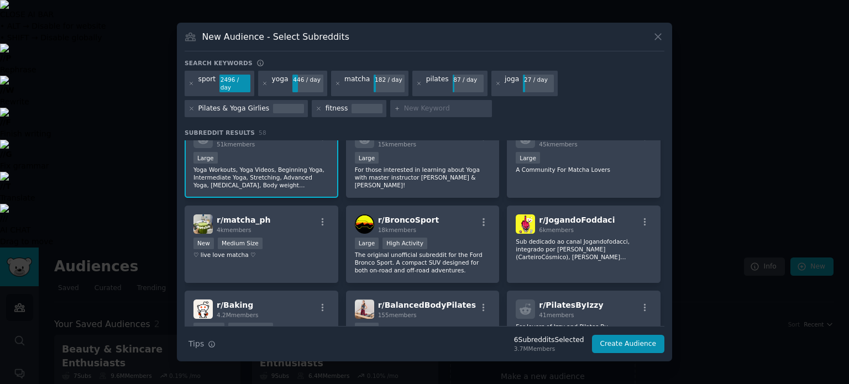
scroll to position [526, 0]
type input "gym"
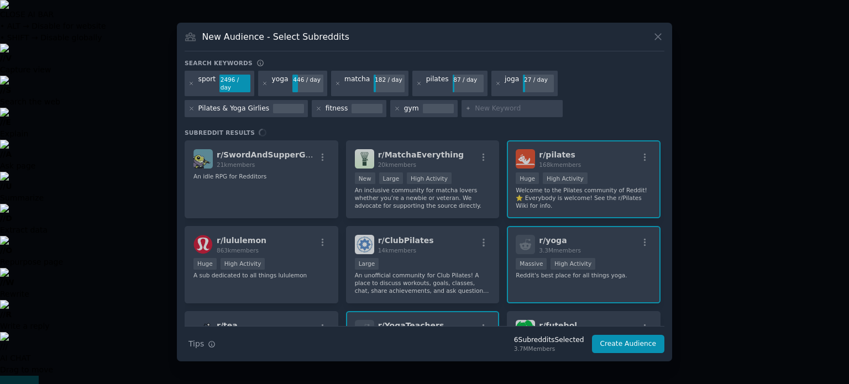
click at [258, 49] on div "New Audience - Select Subreddits" at bounding box center [425, 40] width 480 height 21
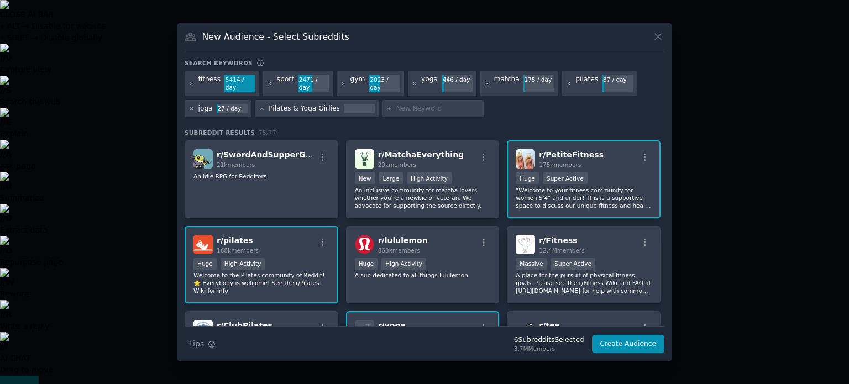
click at [484, 84] on icon at bounding box center [487, 84] width 6 height 6
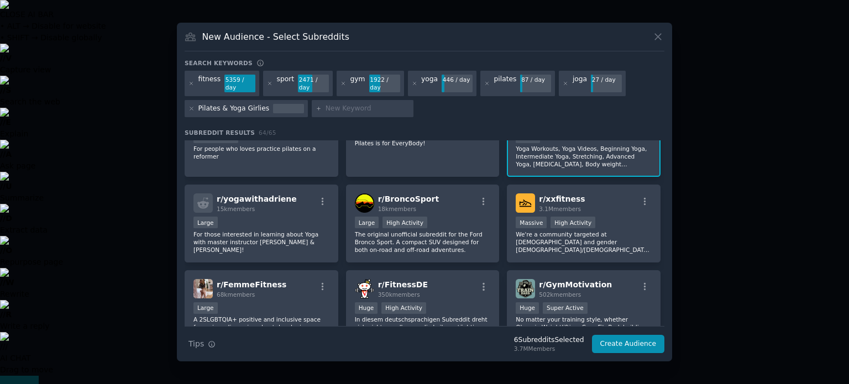
scroll to position [469, 0]
click at [580, 193] on div "r/ xxfitness 3.1M members" at bounding box center [584, 202] width 136 height 19
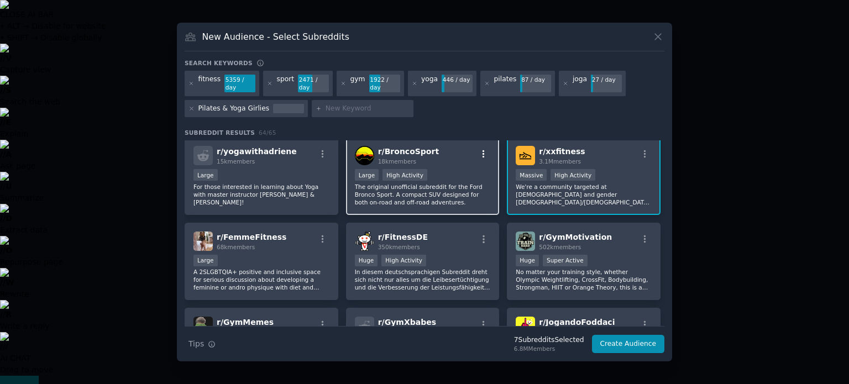
scroll to position [556, 0]
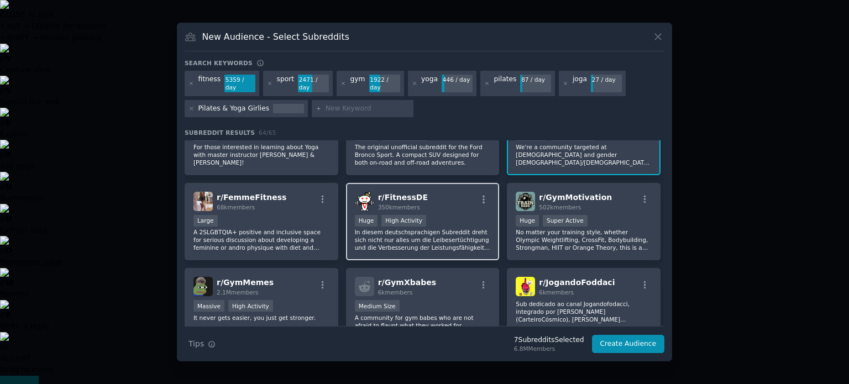
click at [427, 201] on div "r/ FitnessDE 350k members" at bounding box center [423, 201] width 136 height 19
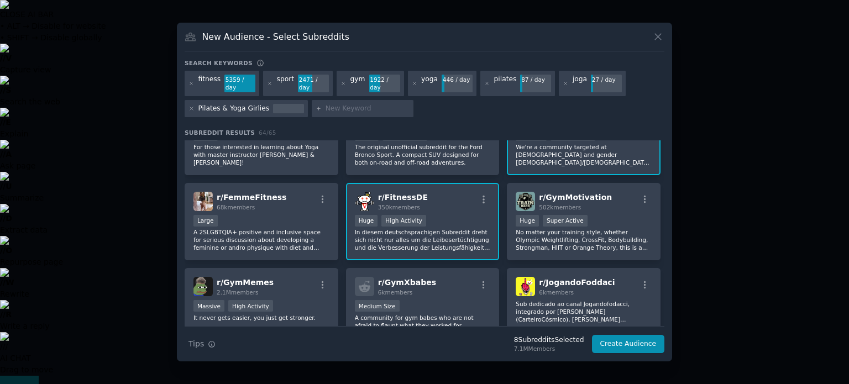
scroll to position [613, 0]
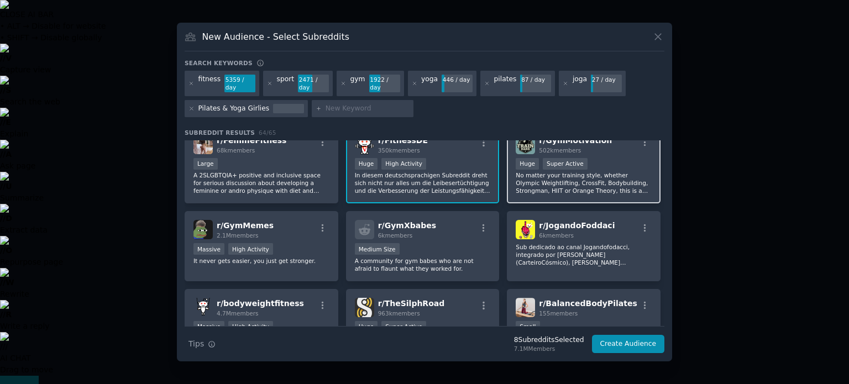
click at [537, 171] on p "No matter your training style, whether Olympic Weightlifting, CrossFit, Bodybui…" at bounding box center [584, 182] width 136 height 23
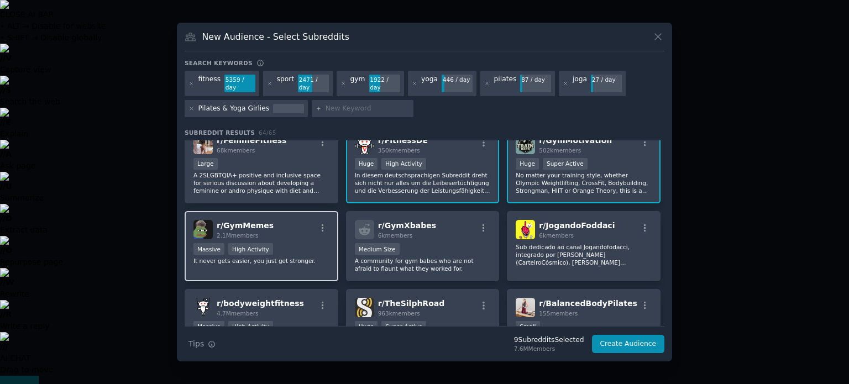
click at [307, 229] on div "r/ GymMemes 2.1M members" at bounding box center [262, 229] width 136 height 19
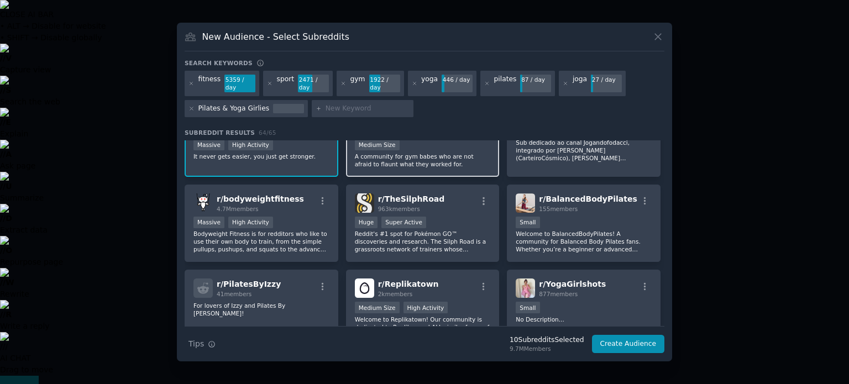
scroll to position [718, 0]
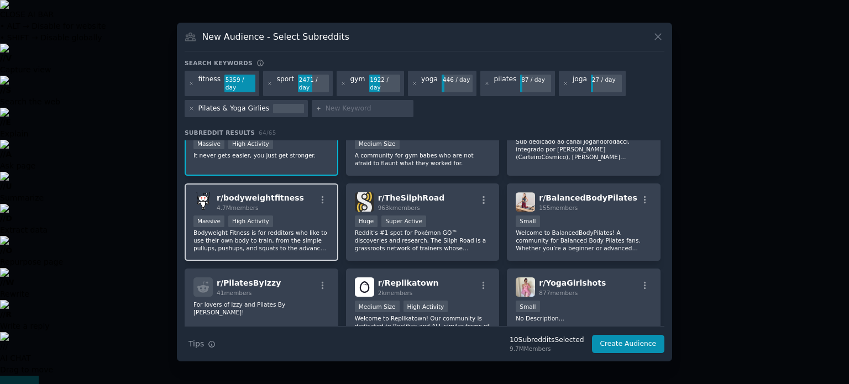
click at [316, 236] on p "Bodyweight Fitness is for redditors who like to use their own body to train, fr…" at bounding box center [262, 240] width 136 height 23
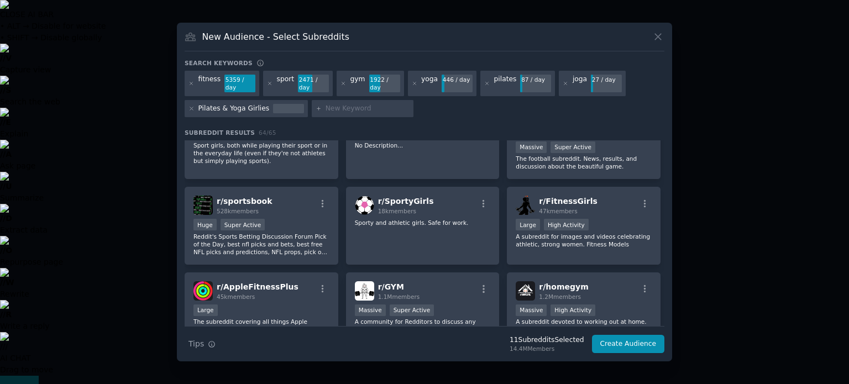
scroll to position [1376, 0]
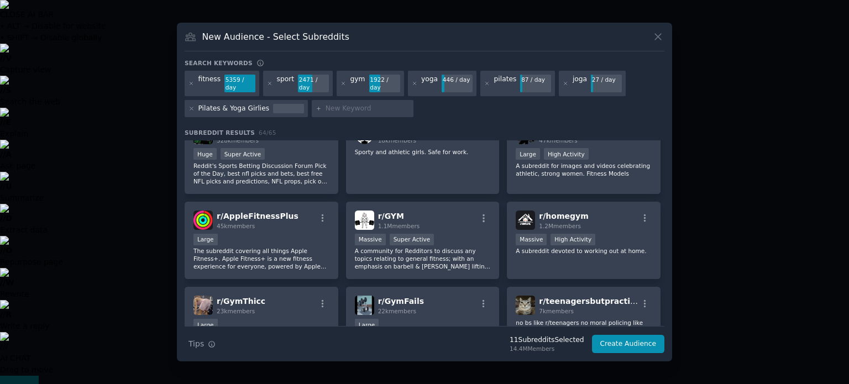
click at [354, 104] on input "text" at bounding box center [368, 109] width 84 height 10
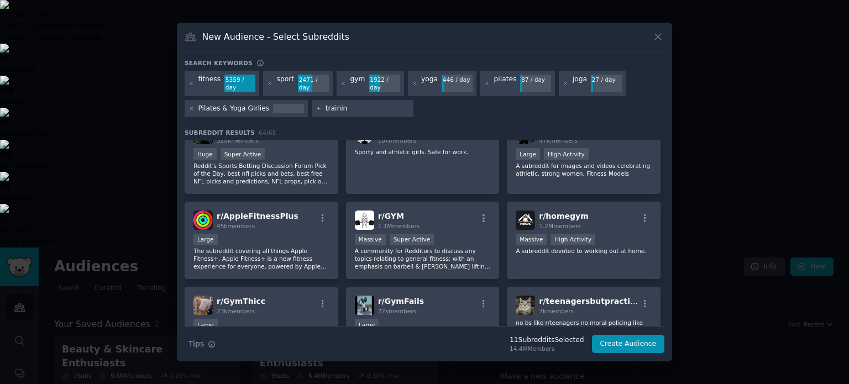
type input "training"
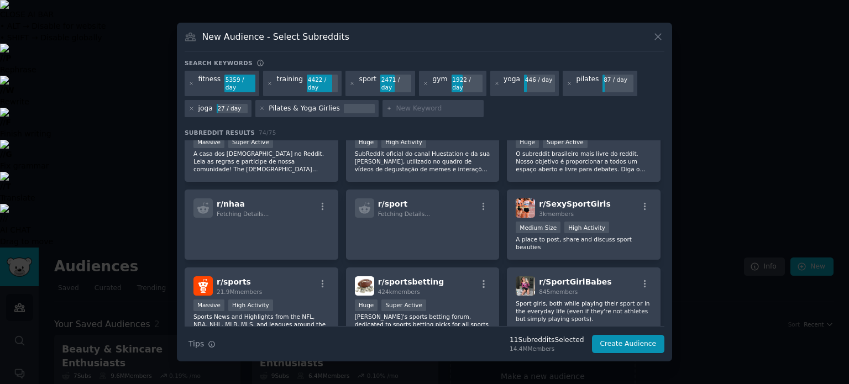
scroll to position [1147, 0]
click at [509, 225] on div "r/ SexySportGirls 3k members Medium Size High Activity A place to post, share a…" at bounding box center [584, 224] width 154 height 70
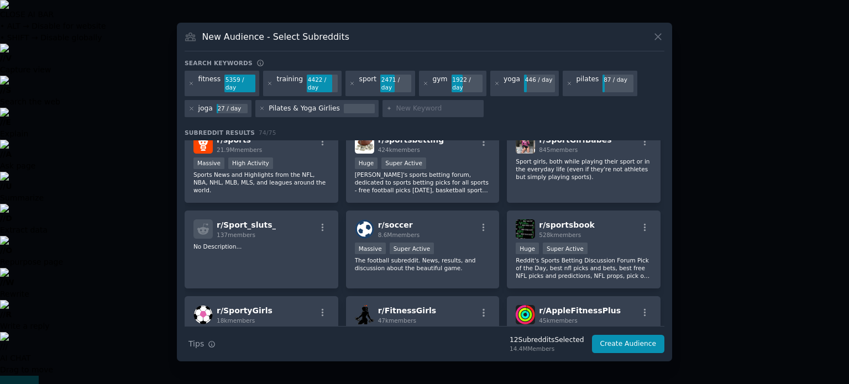
scroll to position [1347, 0]
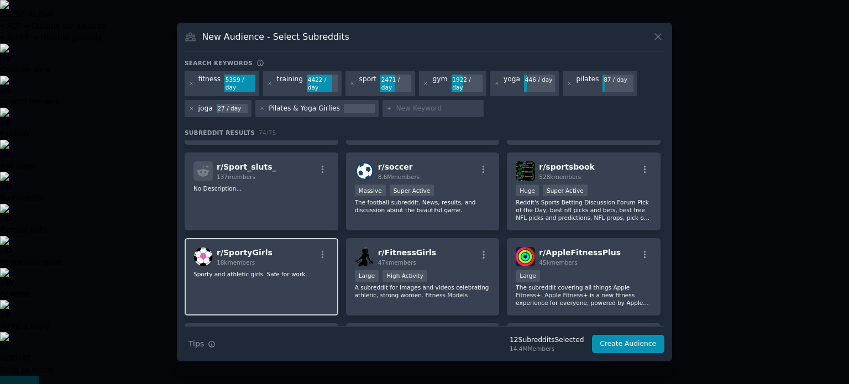
click at [307, 270] on p "Sporty and athletic girls. Safe for work." at bounding box center [262, 274] width 136 height 8
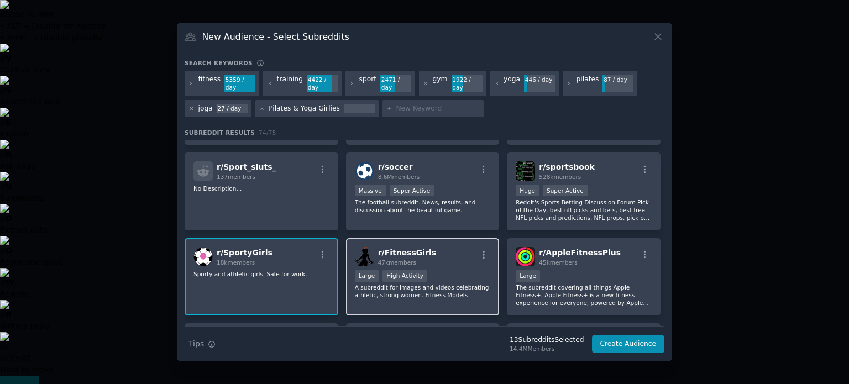
click at [418, 248] on span "r/ FitnessGirls" at bounding box center [407, 252] width 59 height 9
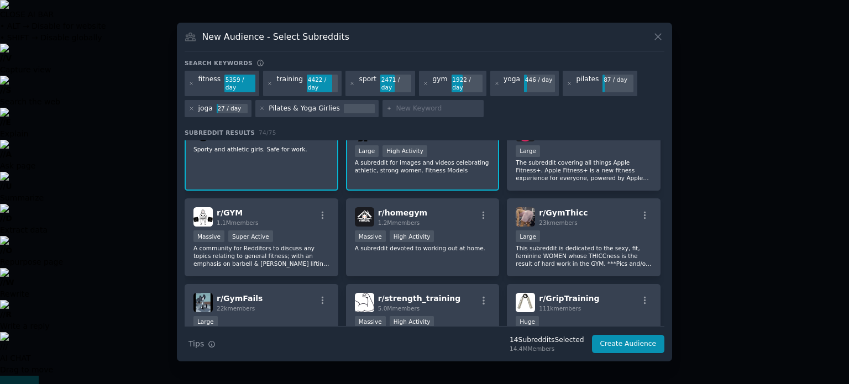
scroll to position [1473, 0]
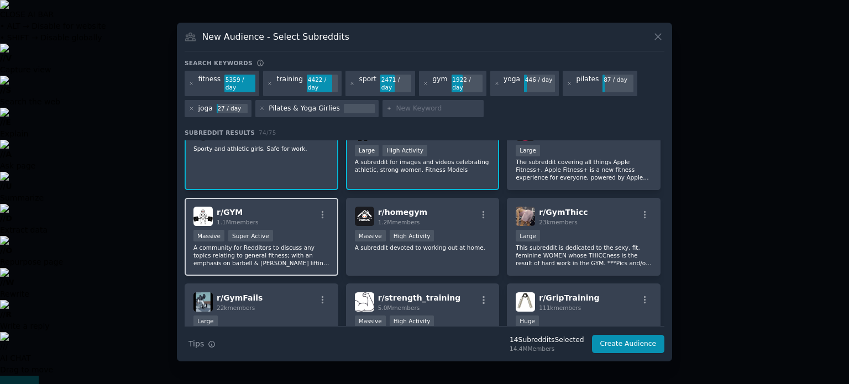
click at [320, 248] on p "A community for Redditors to discuss any topics relating to general fitness; wi…" at bounding box center [262, 255] width 136 height 23
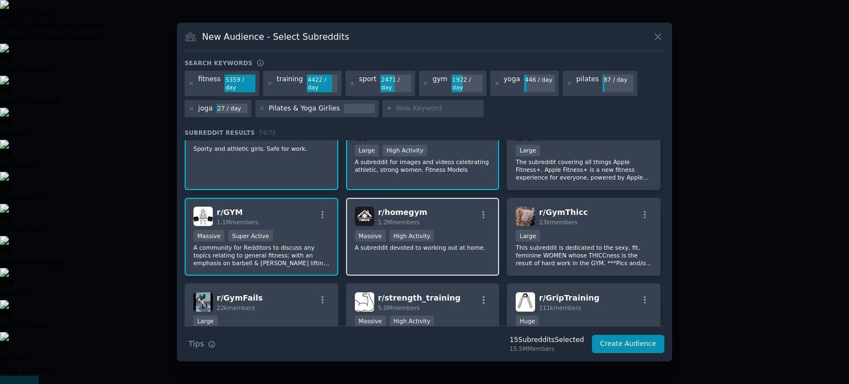
click at [361, 241] on div "r/ homegym 1.2M members Massive High Activity A subreddit devoted to working ou…" at bounding box center [423, 237] width 154 height 78
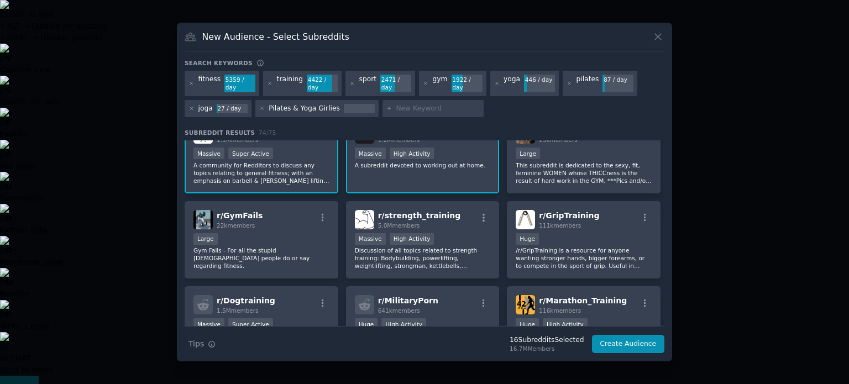
scroll to position [1559, 0]
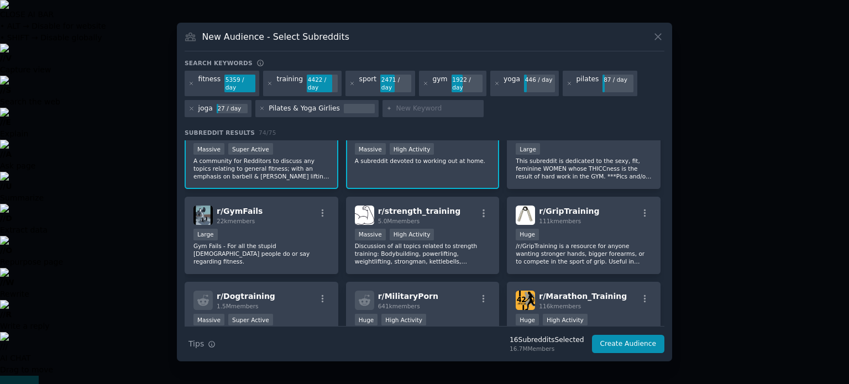
click at [361, 242] on p "Discussion of all topics related to strength training: Bodybuilding, powerlifti…" at bounding box center [423, 253] width 136 height 23
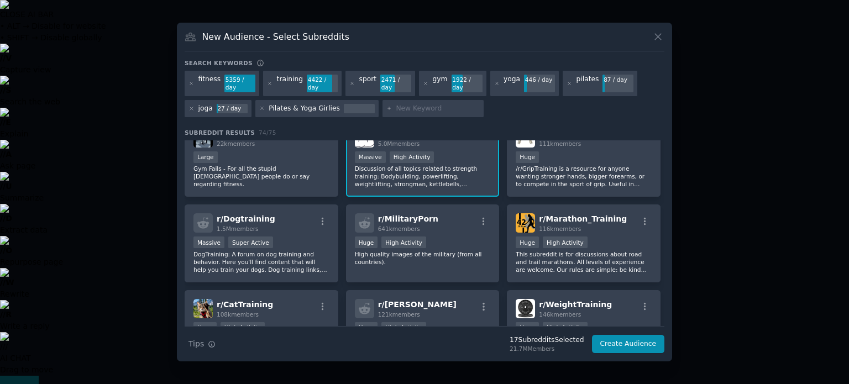
scroll to position [1641, 0]
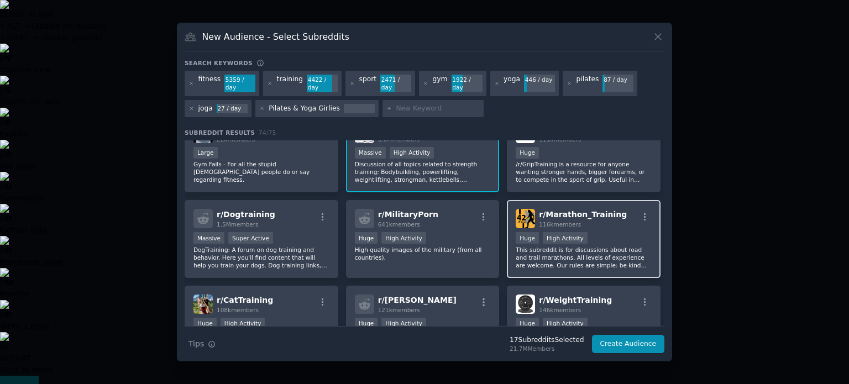
click at [524, 246] on p "This subreddit is for discussions about road and trail marathons. All levels of…" at bounding box center [584, 257] width 136 height 23
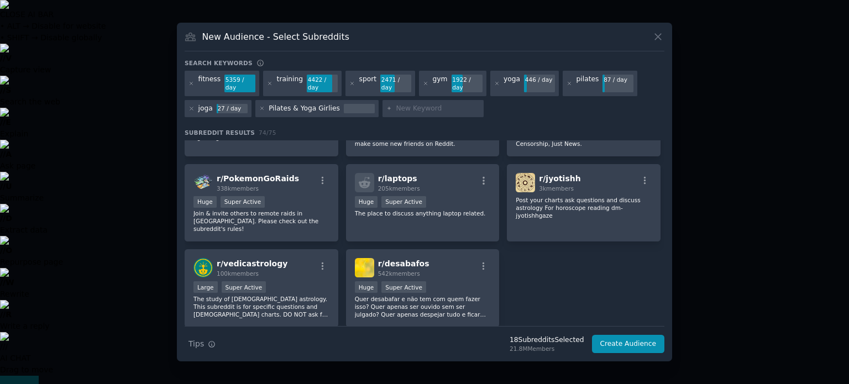
scroll to position [1940, 0]
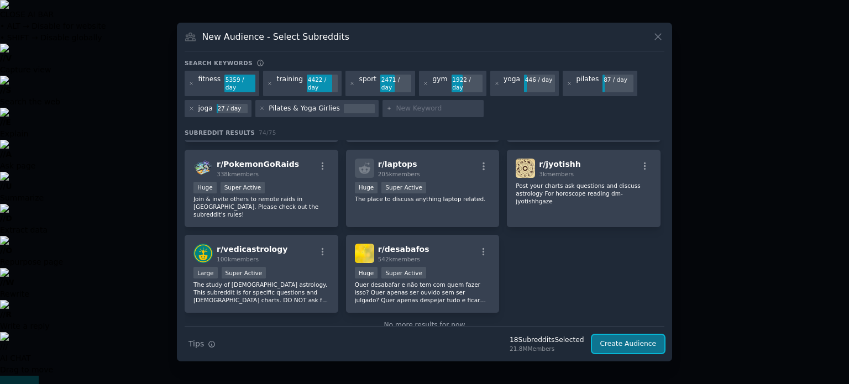
click at [623, 344] on button "Create Audience" at bounding box center [628, 344] width 73 height 19
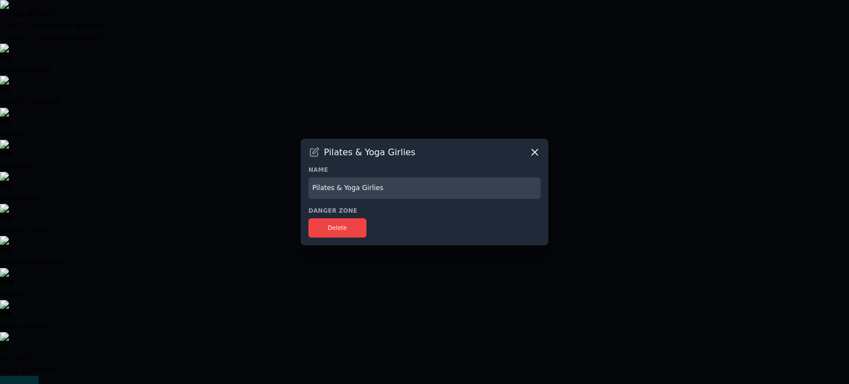
click at [420, 185] on input "Pilates & Yoga Girlies" at bounding box center [425, 189] width 232 height 22
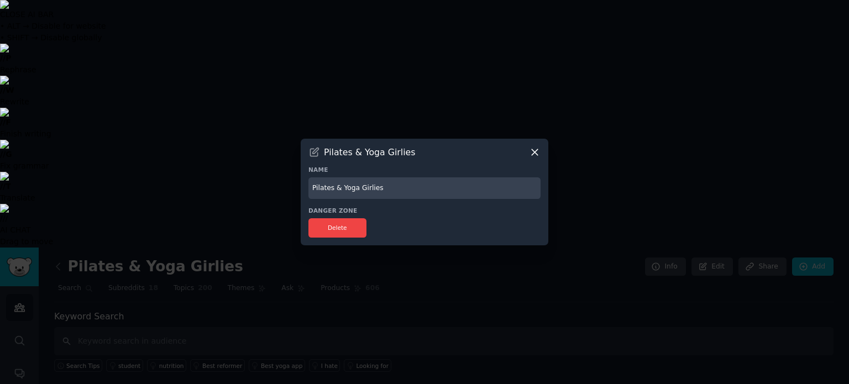
click at [341, 187] on input "Pilates & Yoga Girlies" at bounding box center [425, 189] width 232 height 22
click at [367, 186] on input "Pilates, Yoga Girlies" at bounding box center [425, 189] width 232 height 22
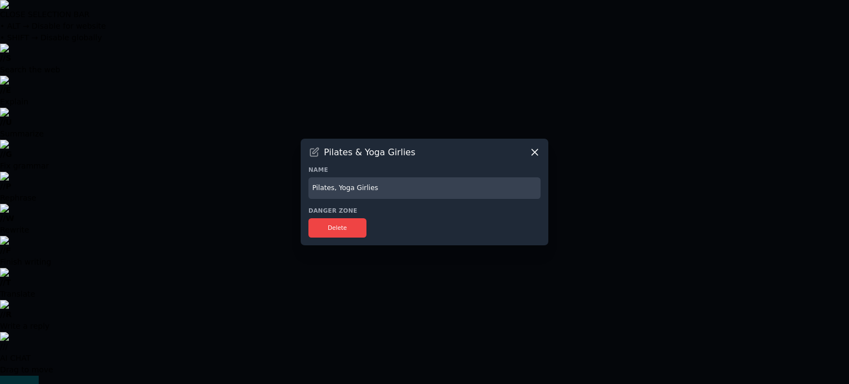
click at [367, 186] on input "Pilates, Yoga Girlies" at bounding box center [425, 189] width 232 height 22
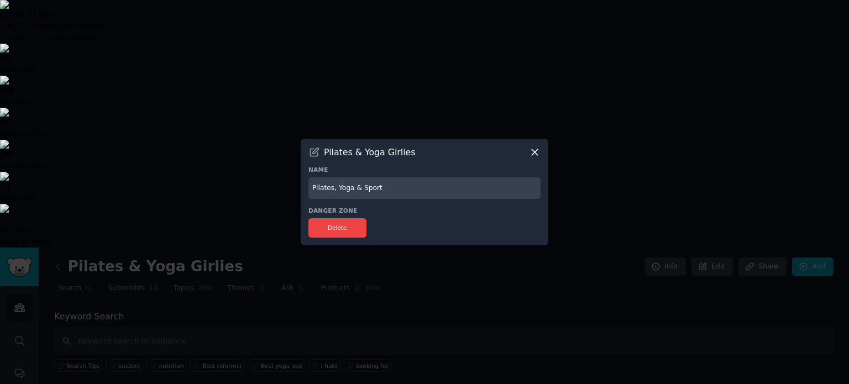
type input "Pilates, Yoga & Sport"
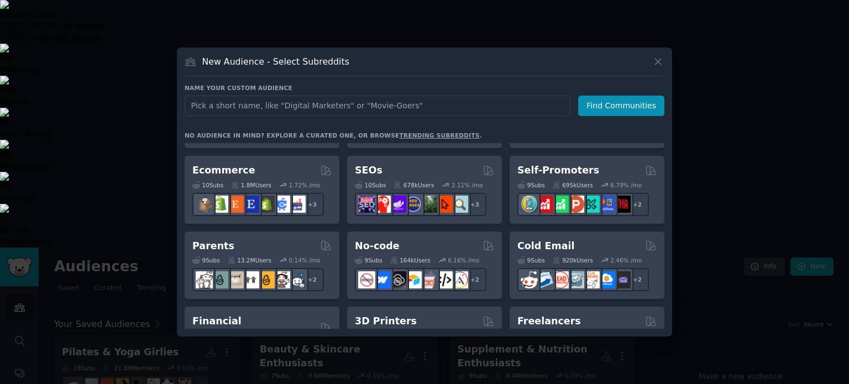
scroll to position [441, 0]
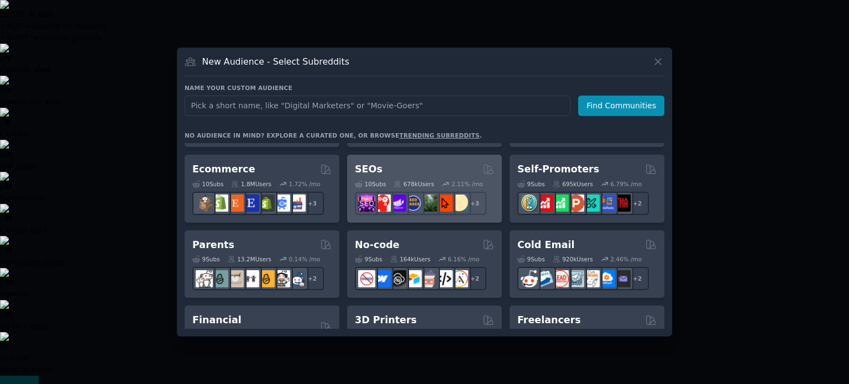
click at [419, 168] on div "SEOs" at bounding box center [424, 170] width 139 height 14
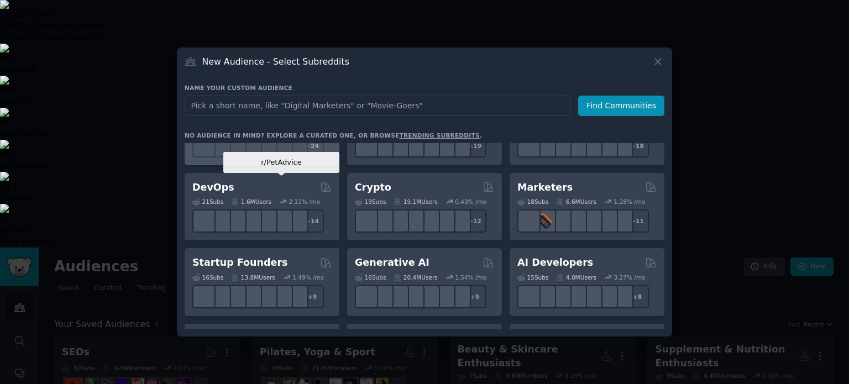
scroll to position [53, 0]
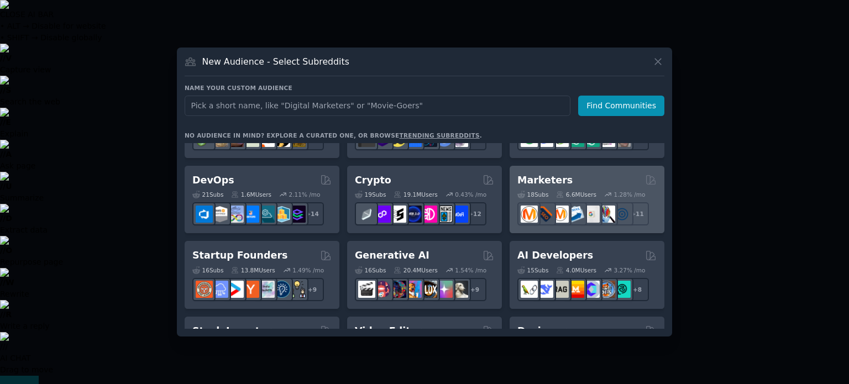
click at [584, 172] on div "Marketers 18 Sub s 6.6M Users 1.28 % /mo + 11" at bounding box center [587, 200] width 155 height 68
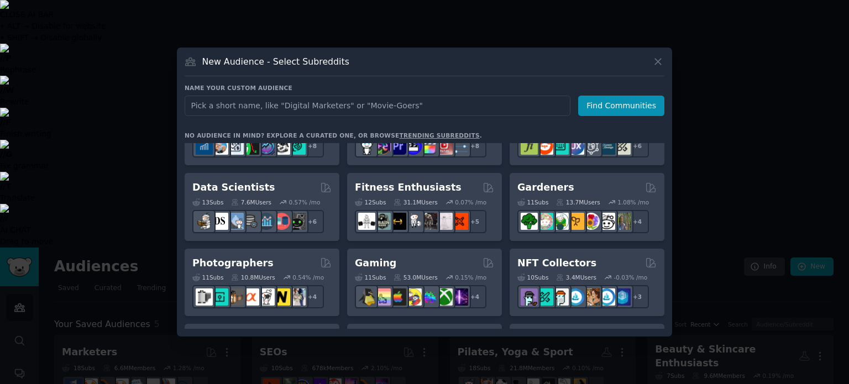
scroll to position [274, 0]
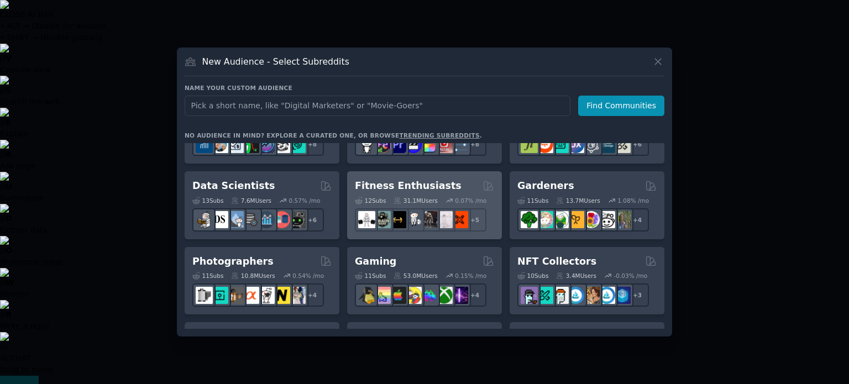
click at [443, 179] on div "Fitness Enthusiasts" at bounding box center [424, 186] width 139 height 14
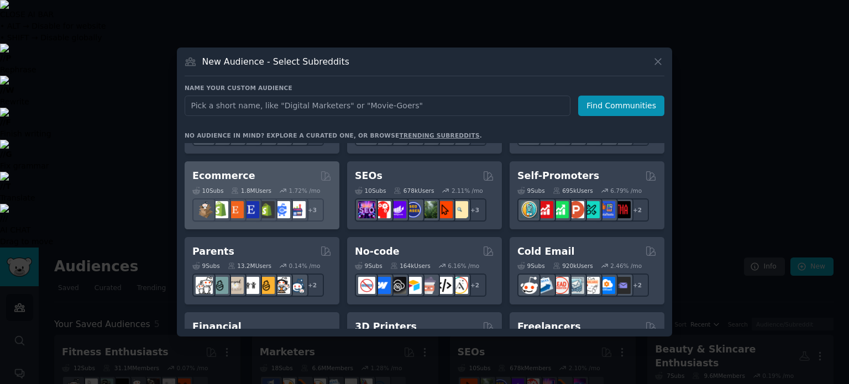
scroll to position [435, 0]
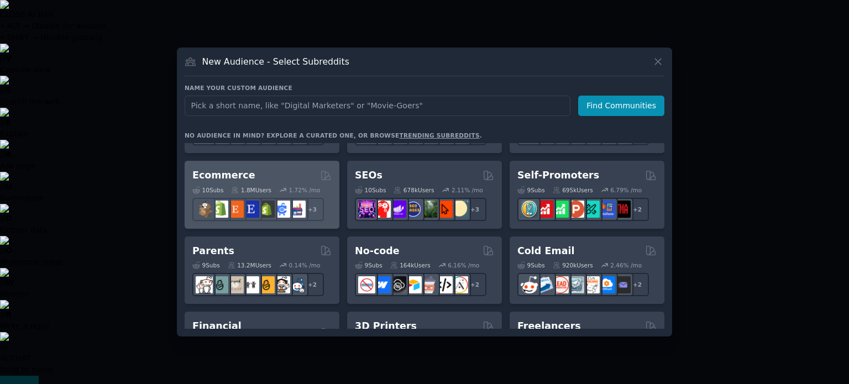
click at [281, 175] on div "Ecommerce" at bounding box center [261, 176] width 139 height 14
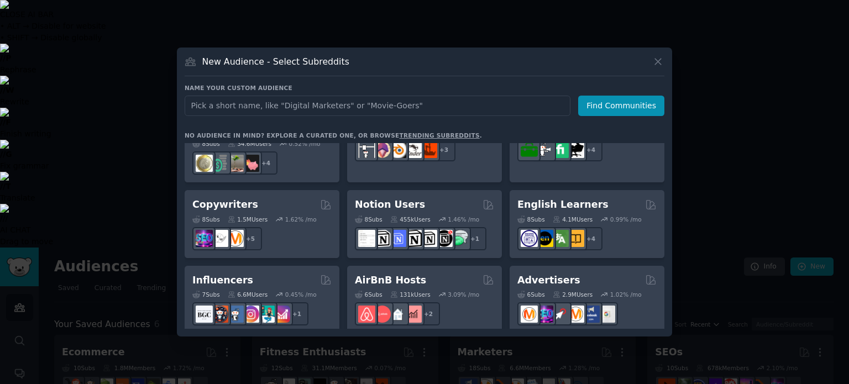
scroll to position [710, 0]
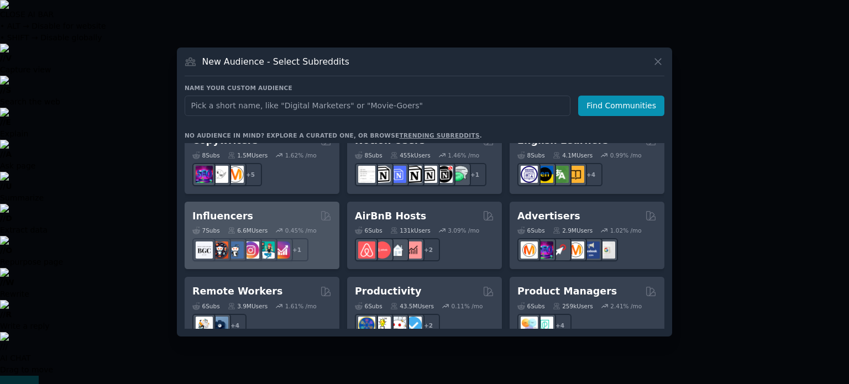
click at [288, 210] on div "Influencers" at bounding box center [261, 217] width 139 height 14
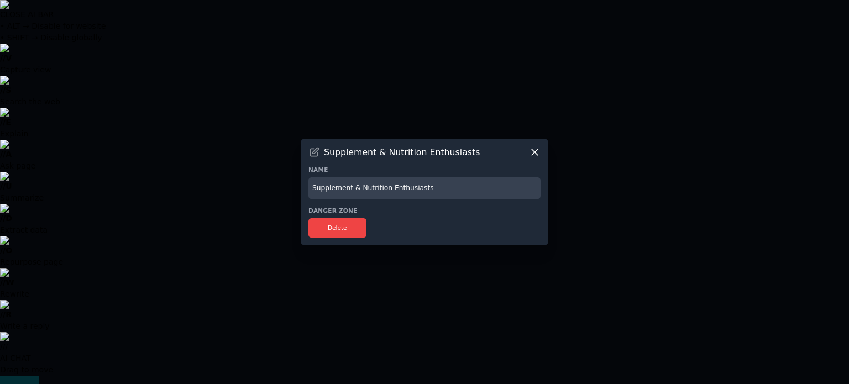
click at [403, 186] on input "Supplement & Nutrition Enthusiasts" at bounding box center [425, 189] width 232 height 22
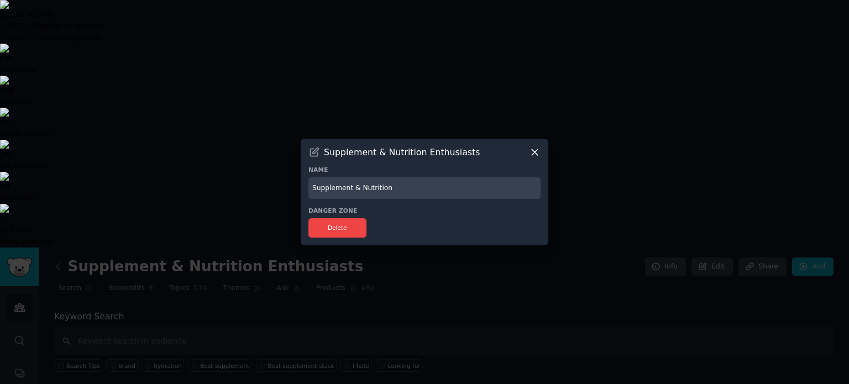
type input "Supplement & Nutrition"
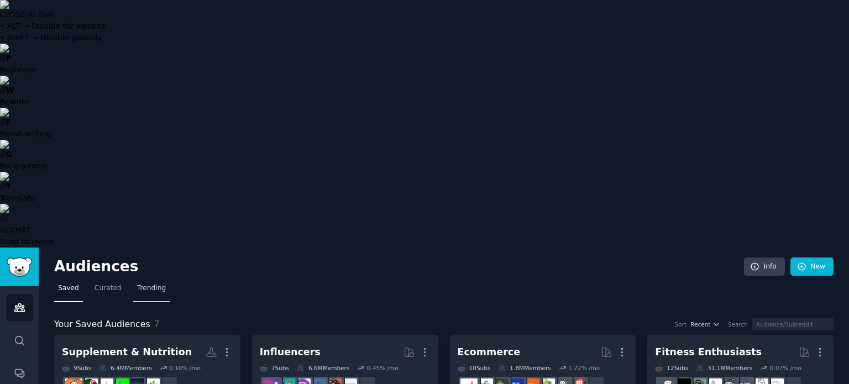
click at [161, 280] on link "Trending" at bounding box center [151, 291] width 36 height 23
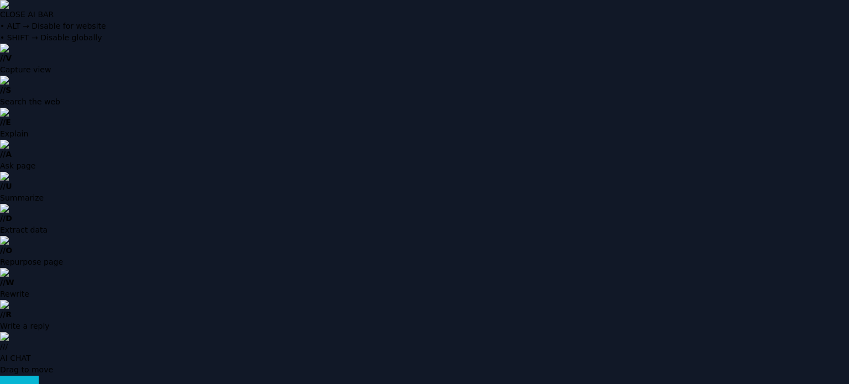
type input "tiktok"
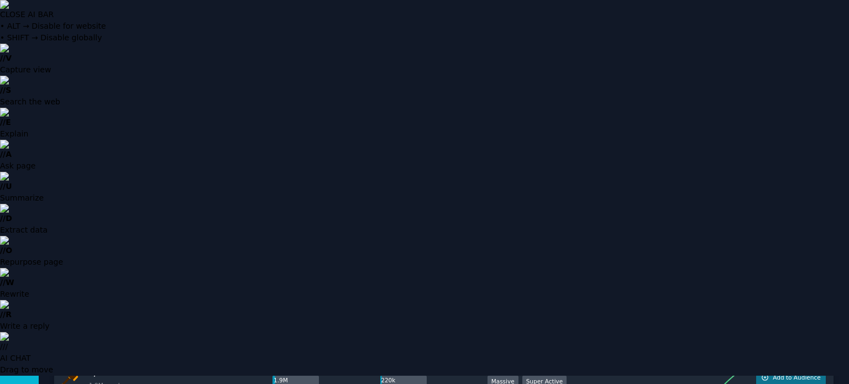
scroll to position [332, 0]
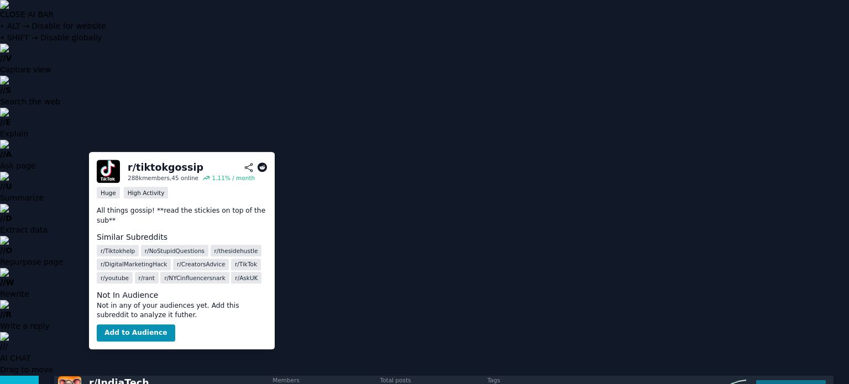
click at [263, 168] on icon at bounding box center [263, 168] width 10 height 10
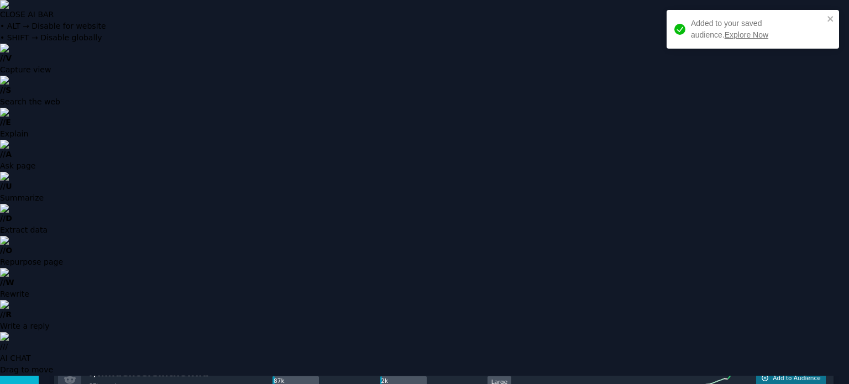
scroll to position [760, 0]
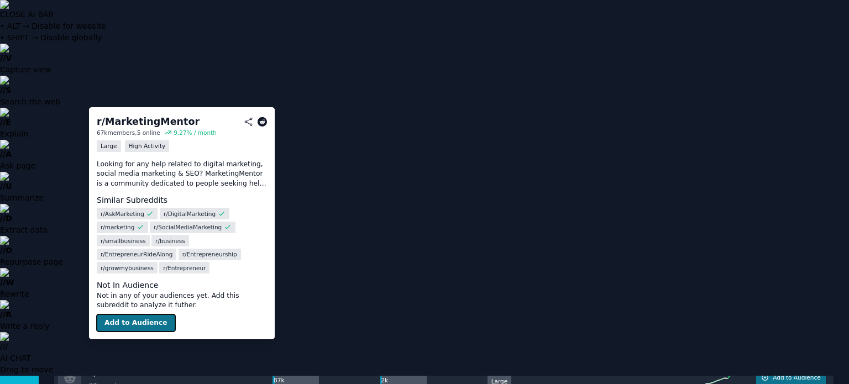
click at [157, 314] on button "Add to Audience" at bounding box center [136, 323] width 79 height 18
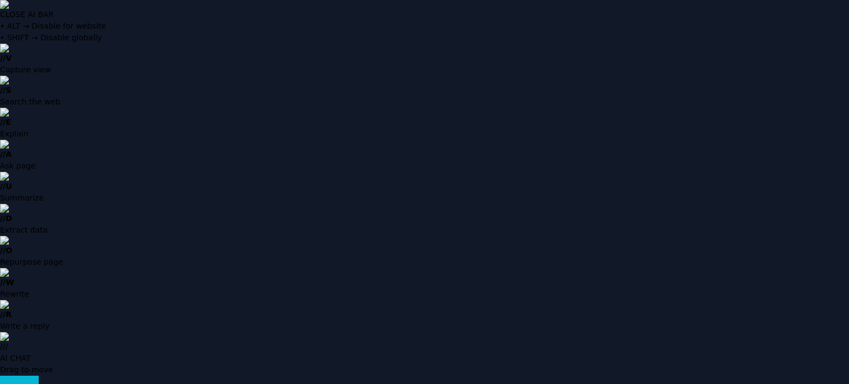
scroll to position [0, 0]
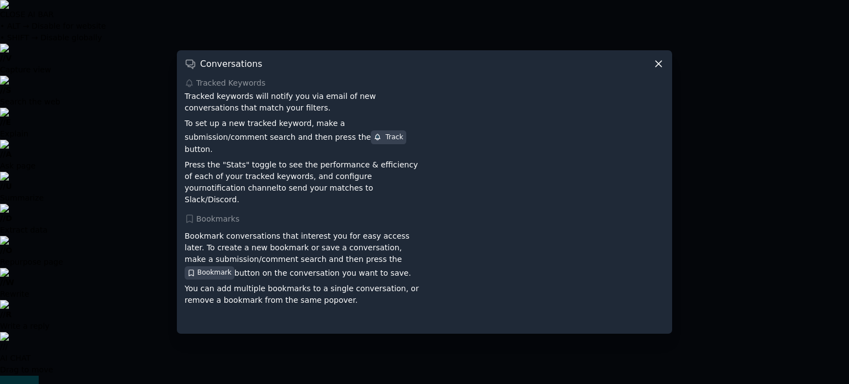
click at [159, 229] on div at bounding box center [424, 192] width 849 height 384
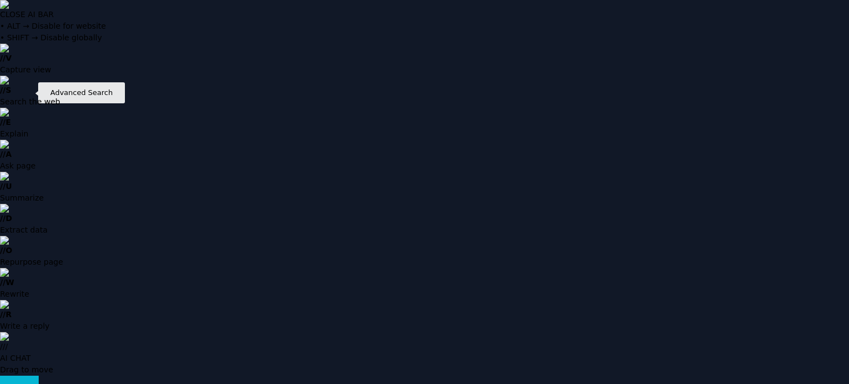
type input "collagen supplements"
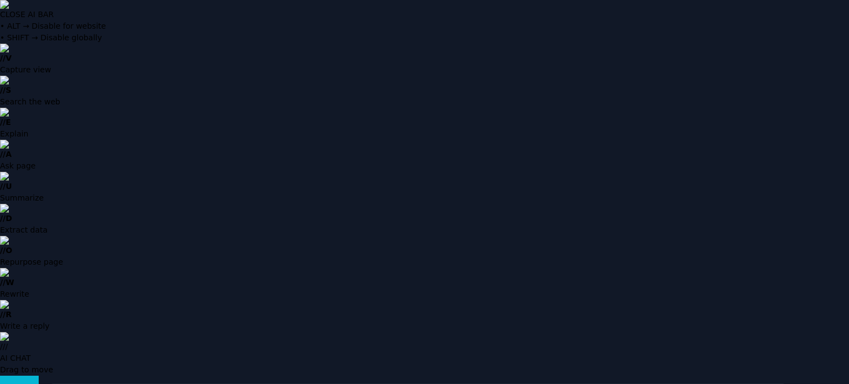
scroll to position [91, 0]
copy p "lipedema"
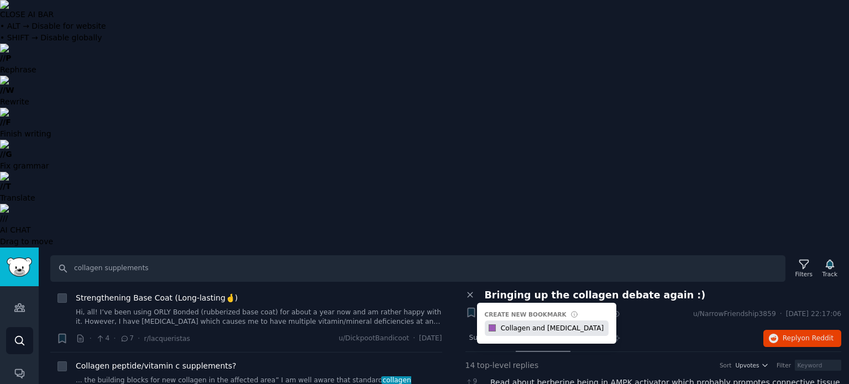
type input "Collagen and lipedema"
drag, startPoint x: 629, startPoint y: 81, endPoint x: 699, endPoint y: -12, distance: 116.5
click at [699, 0] on html "CLOSE AI BAR • ALT → Disable for website • SHIFT → Disable globally // P Rephra…" at bounding box center [424, 192] width 849 height 384
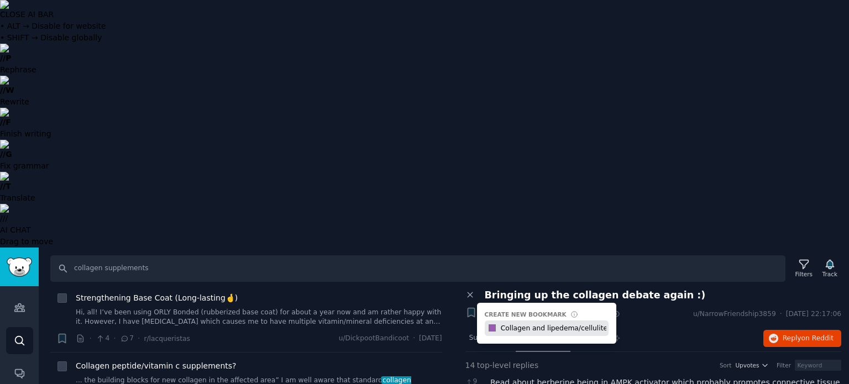
type input "Collagen and lipedema/cellulite"
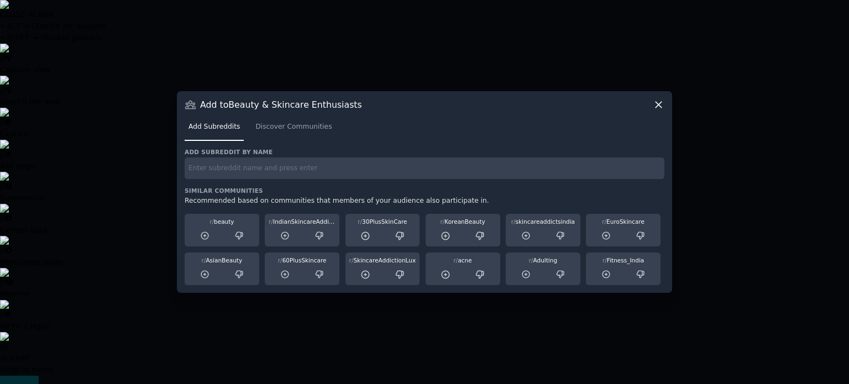
click at [294, 183] on div "Add subreddit by name Similar Communities Recommended based on communities that…" at bounding box center [425, 217] width 480 height 138
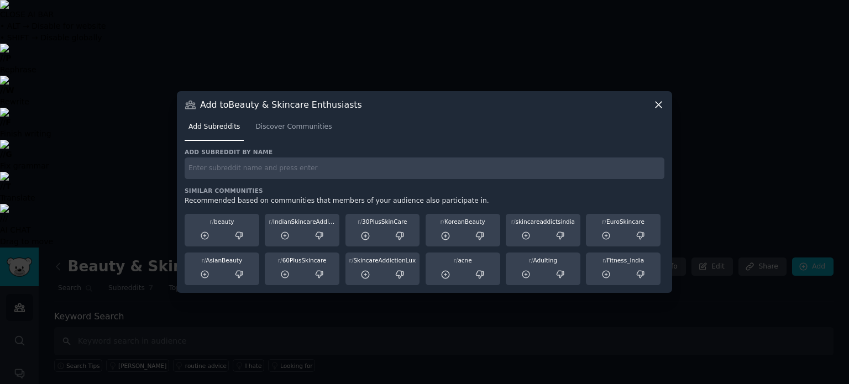
click at [290, 169] on input "text" at bounding box center [425, 169] width 480 height 22
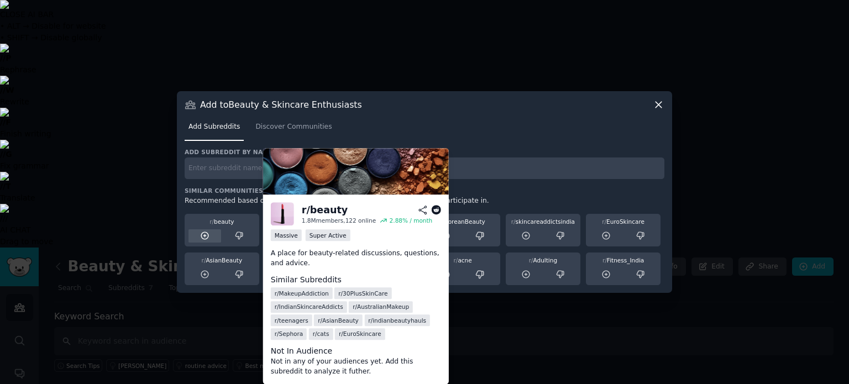
click at [204, 233] on icon at bounding box center [205, 236] width 10 height 10
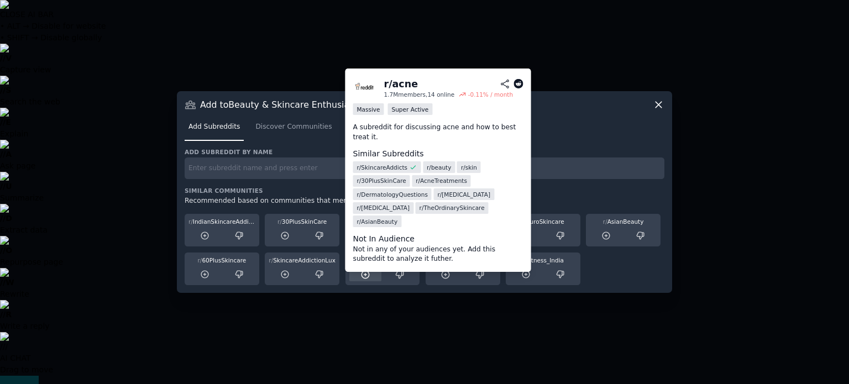
click at [366, 273] on icon at bounding box center [366, 275] width 10 height 10
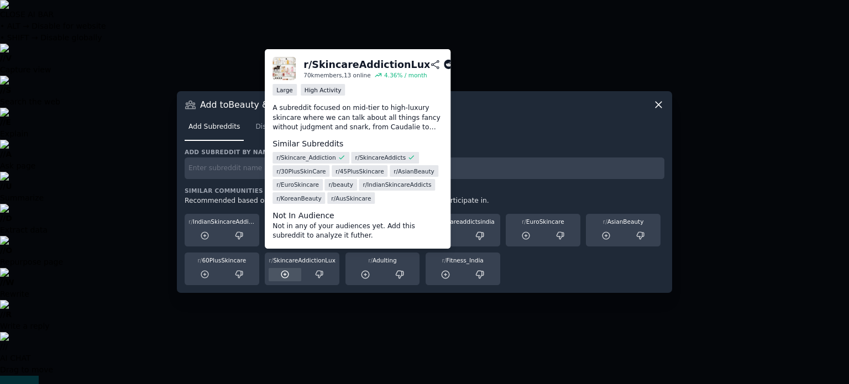
click at [288, 274] on icon at bounding box center [285, 275] width 10 height 10
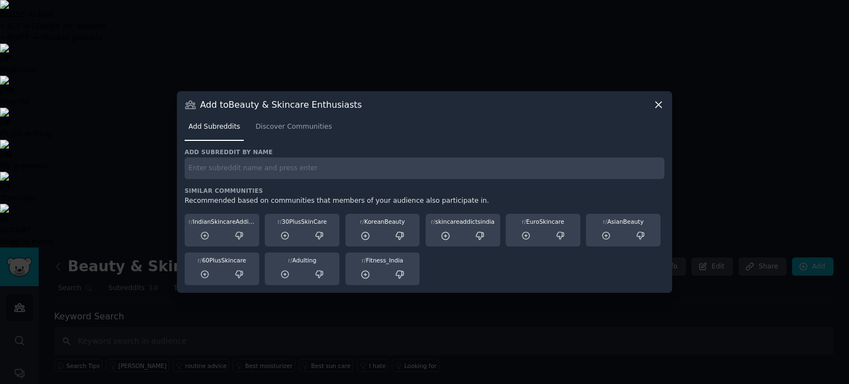
click at [259, 174] on input "text" at bounding box center [425, 169] width 480 height 22
type input "hair"
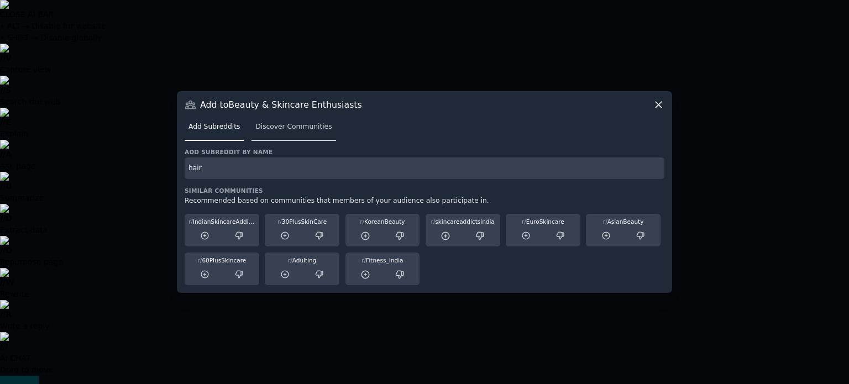
click at [281, 128] on span "Discover Communities" at bounding box center [293, 127] width 76 height 10
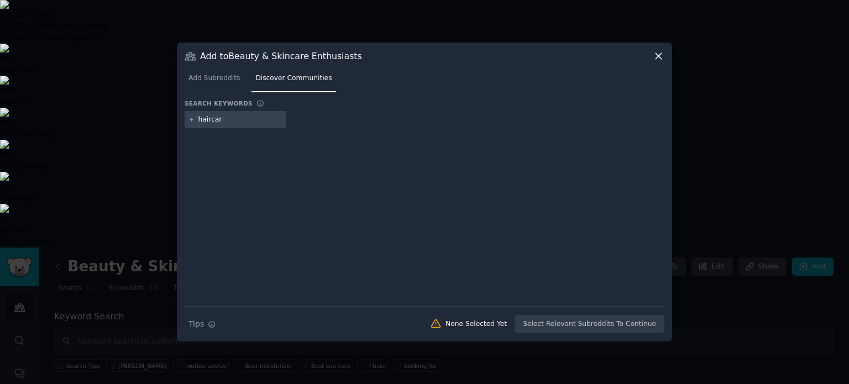
type input "haircare"
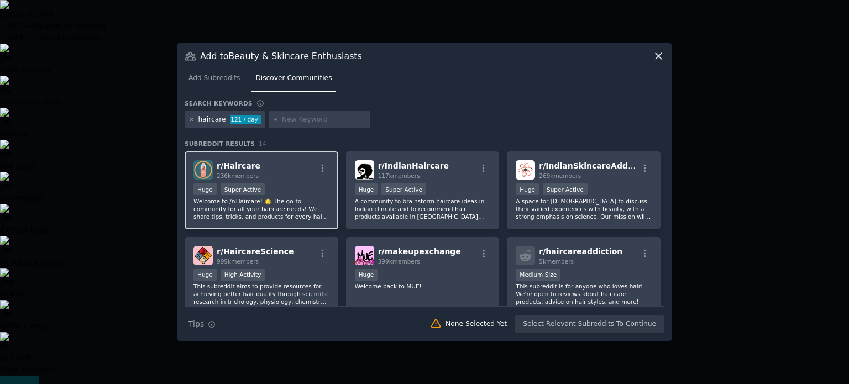
click at [304, 171] on div "r/ Haircare 236k members" at bounding box center [262, 169] width 136 height 19
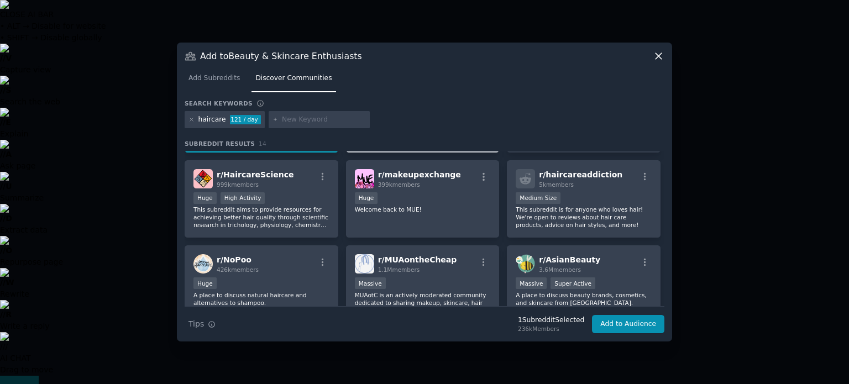
scroll to position [77, 0]
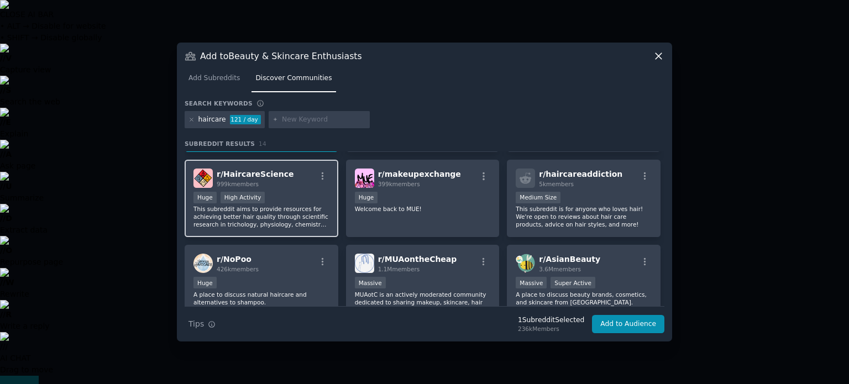
click at [310, 185] on div "r/ HaircareScience 999k members" at bounding box center [262, 178] width 136 height 19
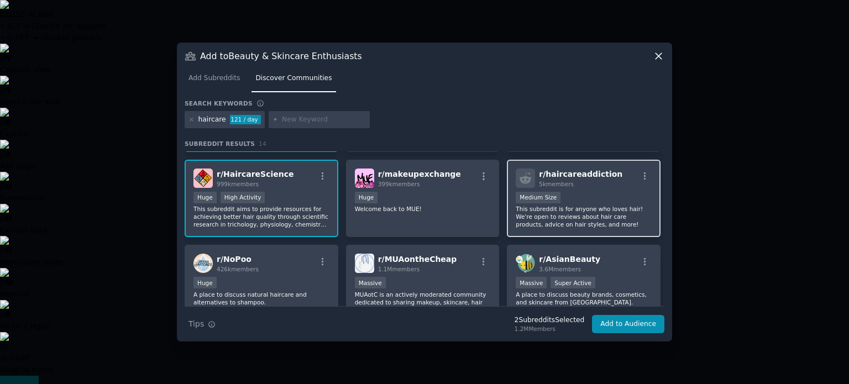
click at [582, 207] on p "This subreddit is for anyone who loves hair! We're open to reviews about hair c…" at bounding box center [584, 216] width 136 height 23
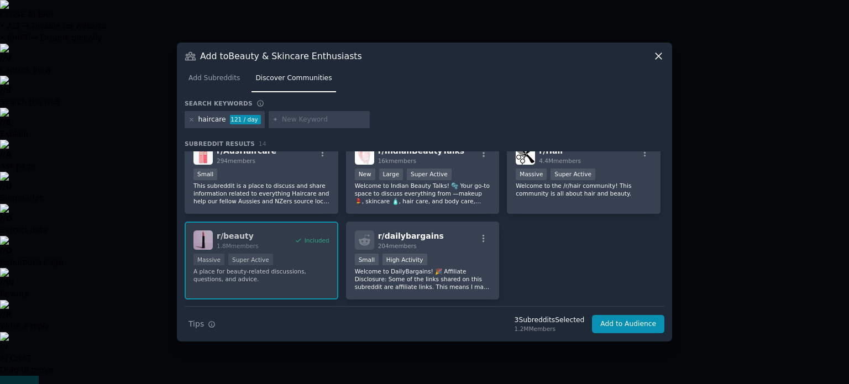
scroll to position [272, 0]
click at [623, 321] on button "Add to Audience" at bounding box center [628, 324] width 72 height 19
